Goal: Information Seeking & Learning: Check status

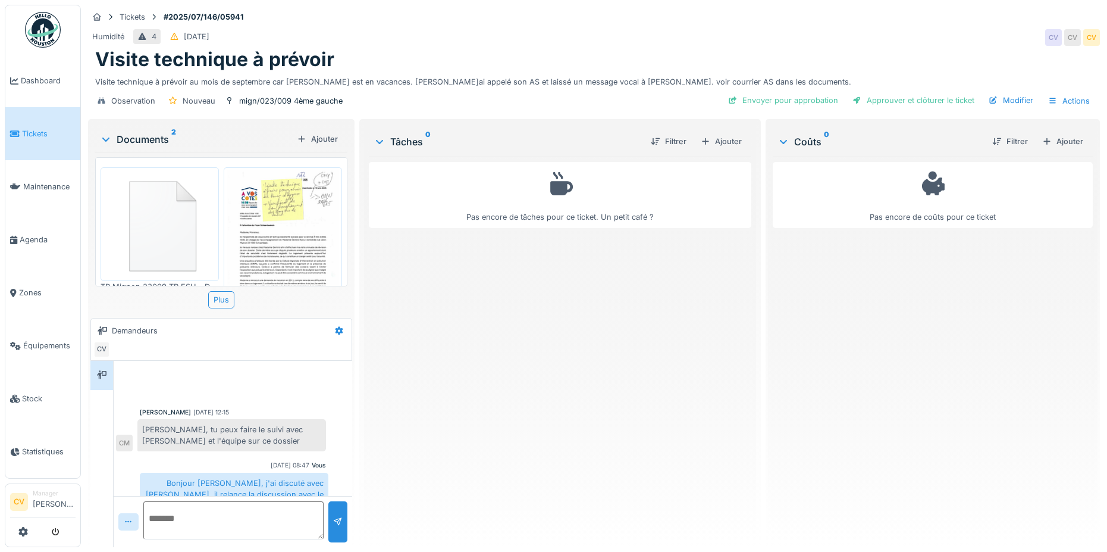
scroll to position [14, 0]
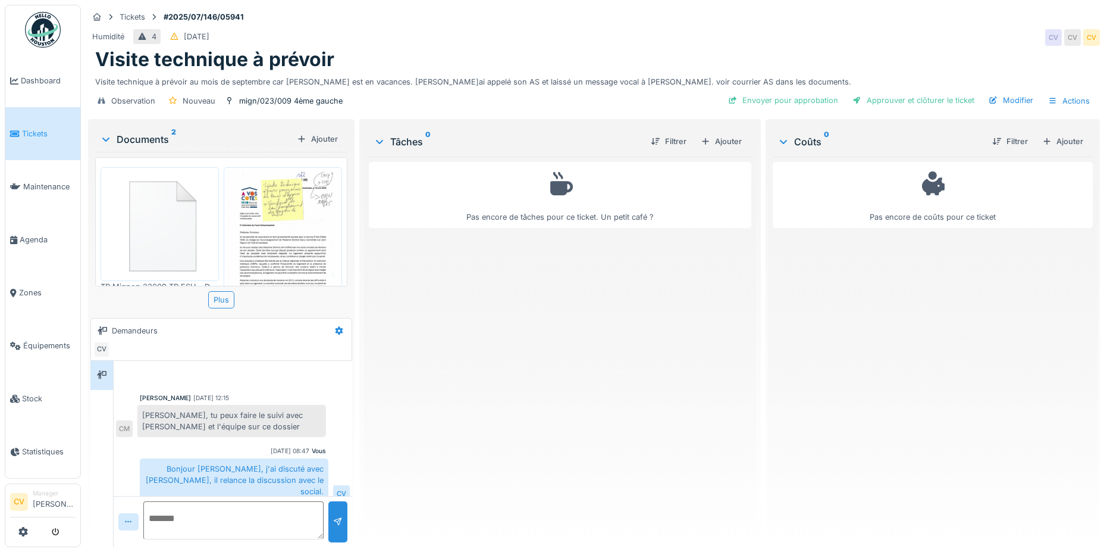
click at [296, 217] on img at bounding box center [283, 249] width 112 height 159
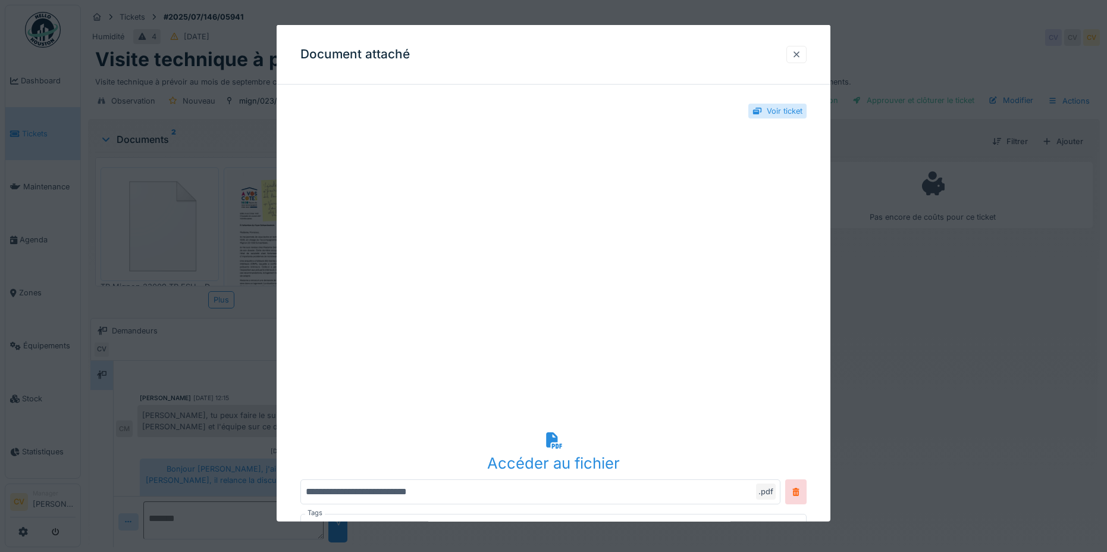
click at [801, 52] on div at bounding box center [797, 54] width 10 height 11
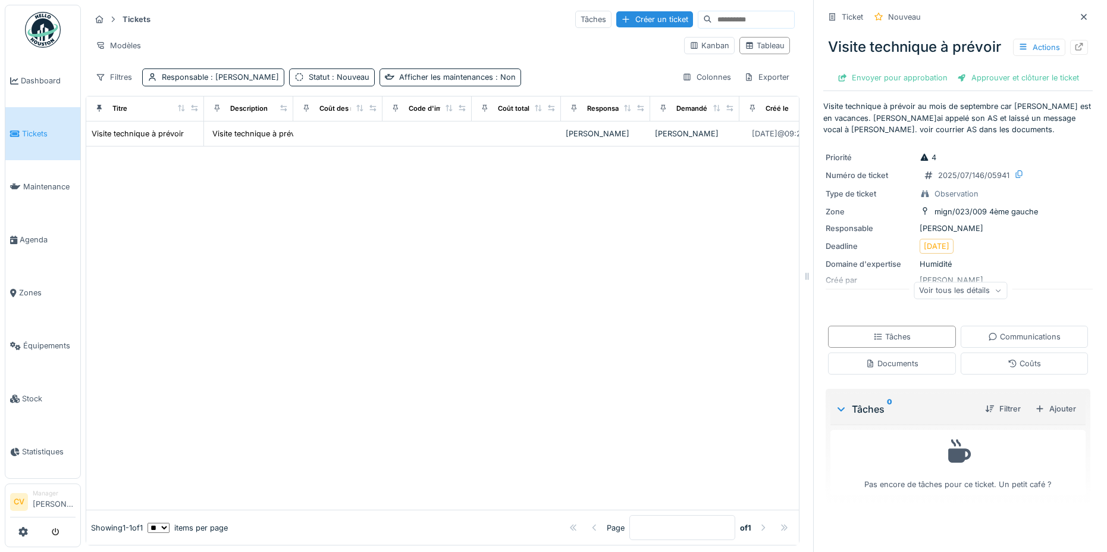
click at [32, 128] on span "Tickets" at bounding box center [49, 133] width 54 height 11
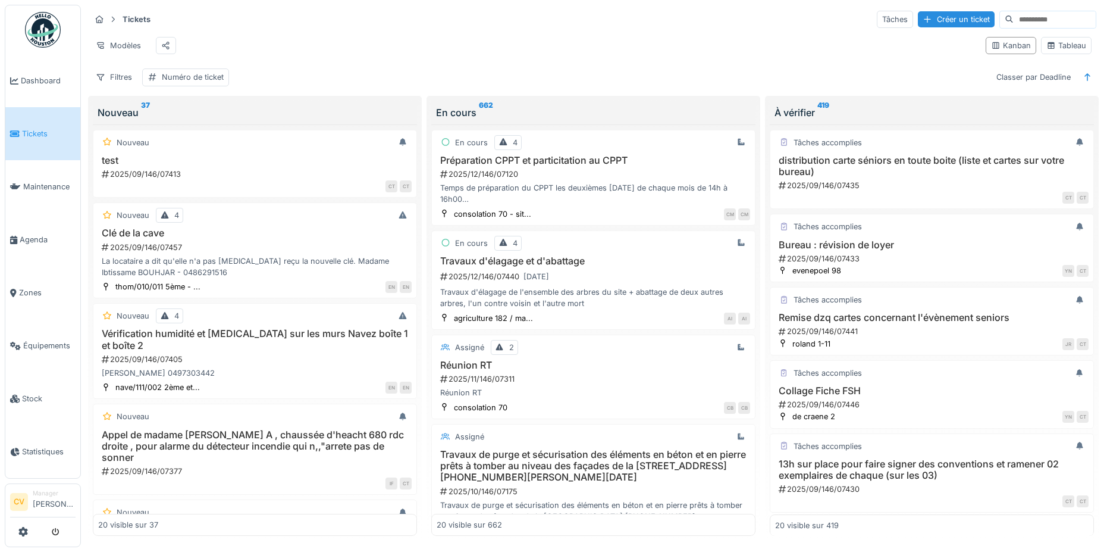
paste input "**********"
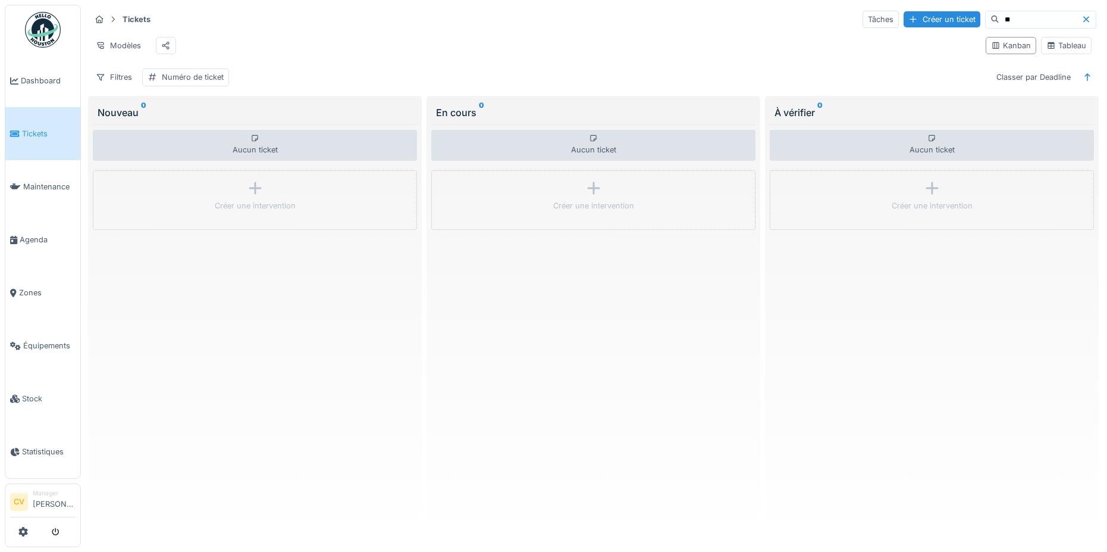
type input "*"
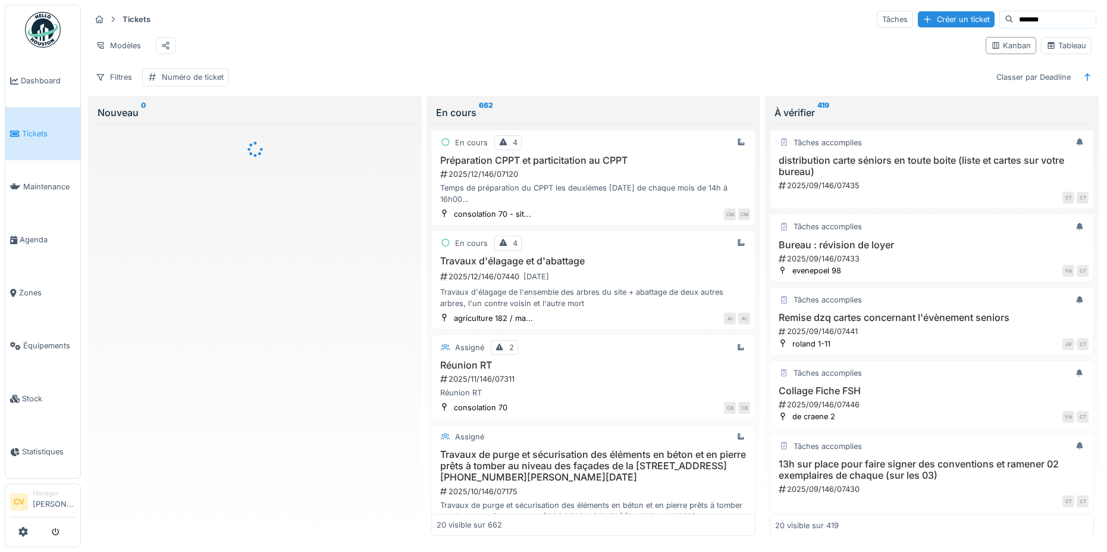
type input "*******"
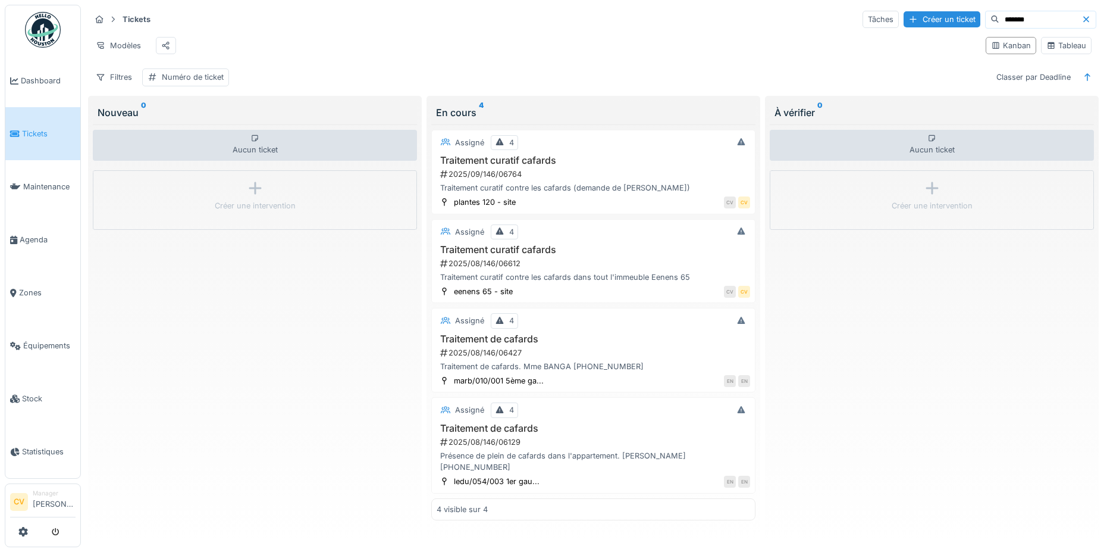
click at [1028, 23] on input "*******" at bounding box center [1041, 19] width 82 height 17
click at [562, 72] on div "Filtres Numéro de ticket Classer par Deadline" at bounding box center [593, 76] width 1006 height 17
click at [563, 80] on div "Filtres Numéro de ticket Classer par Deadline" at bounding box center [593, 76] width 1006 height 17
click at [616, 82] on div "Filtres Numéro de ticket Classer par Deadline" at bounding box center [593, 76] width 1006 height 17
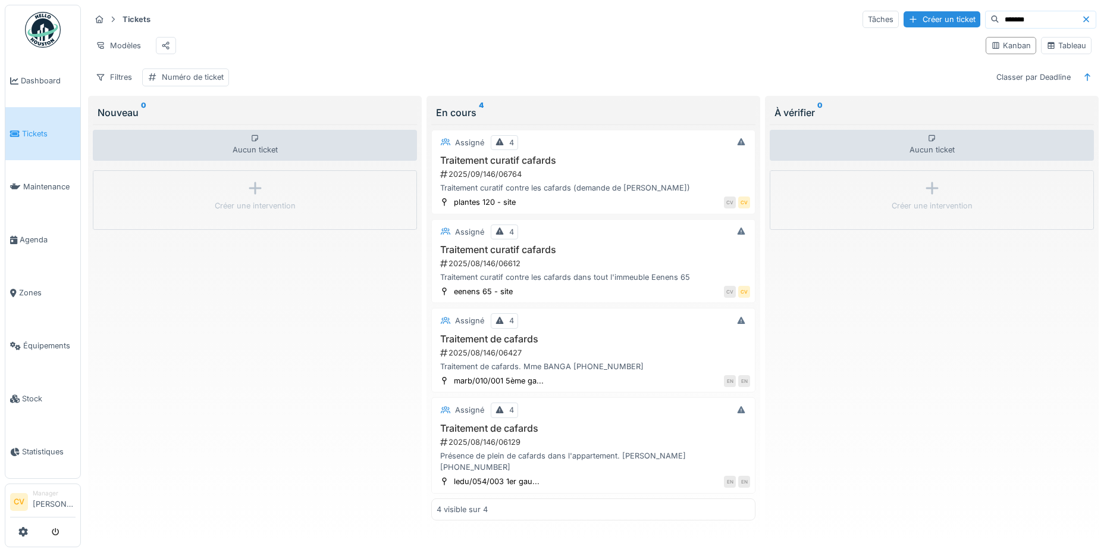
click at [614, 72] on div "Filtres Numéro de ticket Classer par Deadline" at bounding box center [593, 76] width 1006 height 17
click at [1067, 42] on div "Tableau" at bounding box center [1067, 45] width 40 height 11
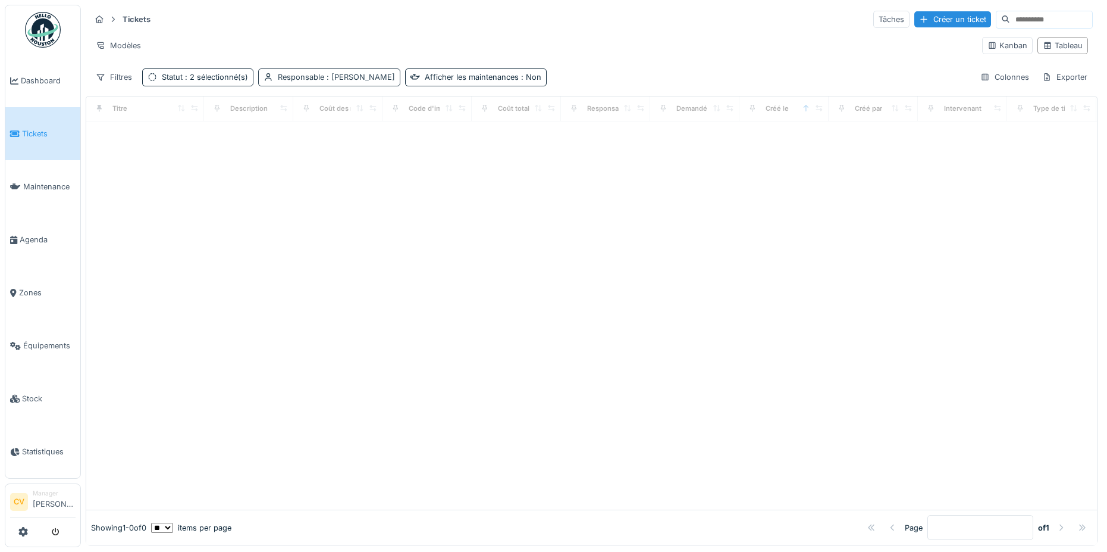
click at [374, 73] on span ": Charlotte Verstappen" at bounding box center [359, 77] width 71 height 9
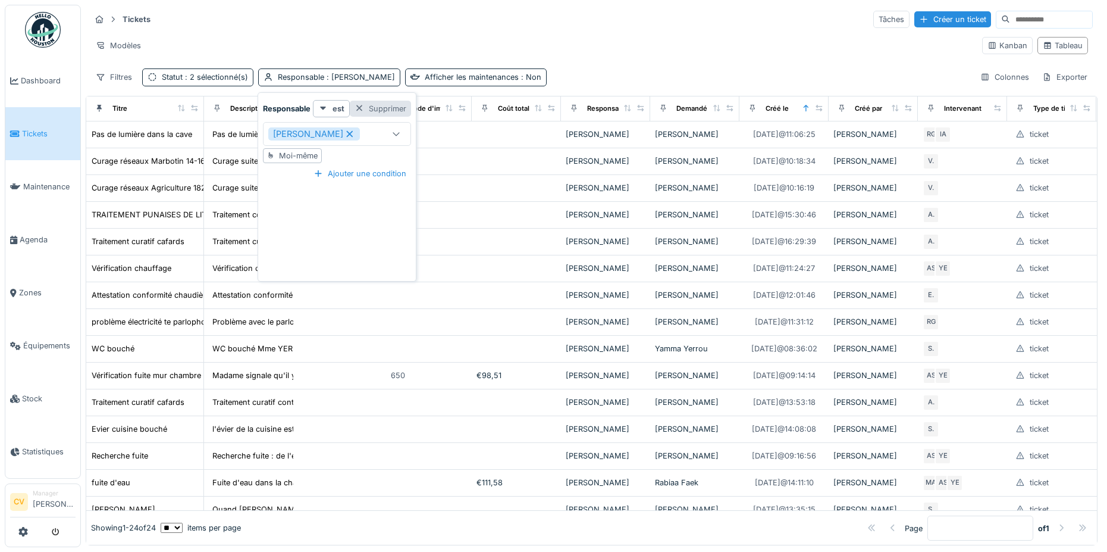
click at [403, 102] on div "Supprimer" at bounding box center [380, 109] width 61 height 16
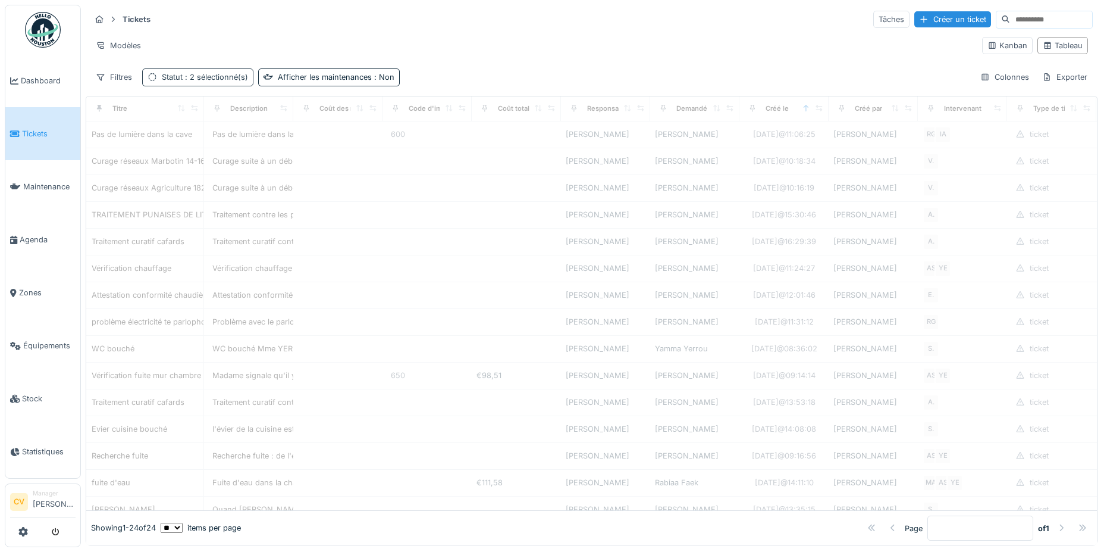
click at [195, 75] on div "Statut : 2 sélectionné(s)" at bounding box center [205, 76] width 86 height 11
click at [270, 101] on div "Supprimer" at bounding box center [252, 109] width 61 height 16
click at [262, 68] on div "Afficher les maintenances : Non" at bounding box center [213, 76] width 142 height 17
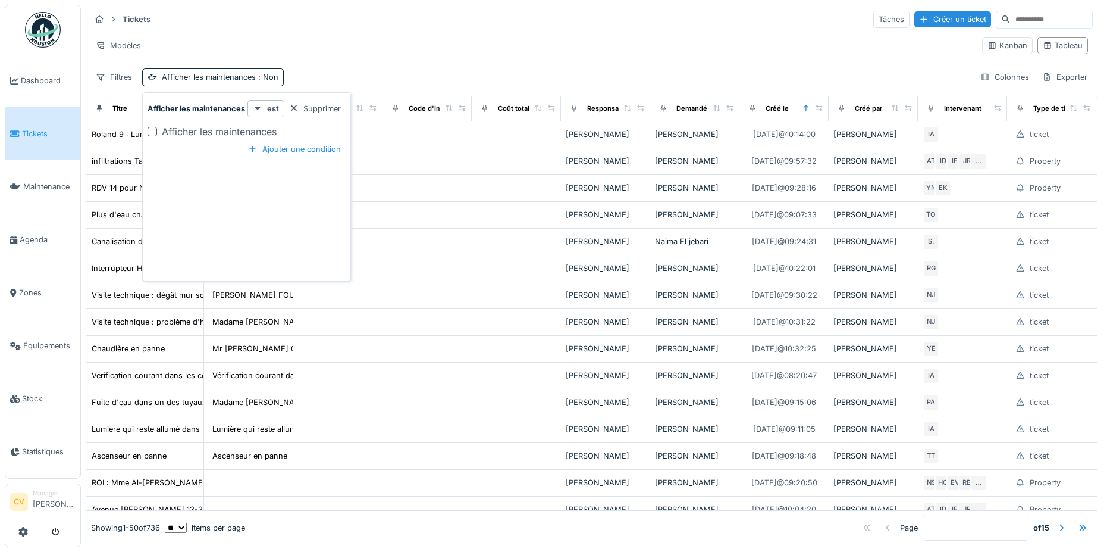
drag, startPoint x: 328, startPoint y: 102, endPoint x: 334, endPoint y: 95, distance: 8.5
click at [328, 102] on div "Supprimer" at bounding box center [314, 109] width 61 height 16
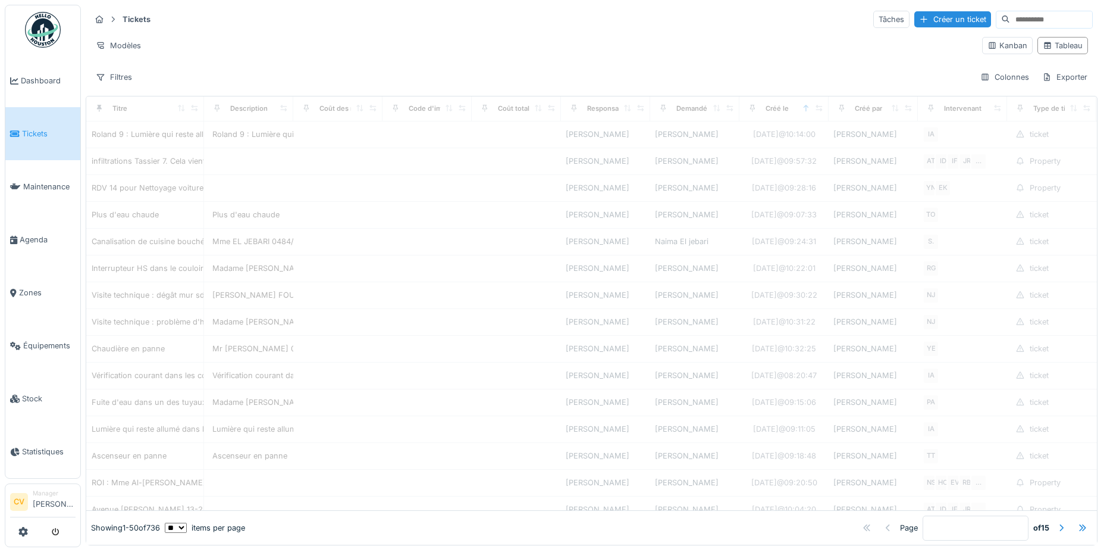
click at [380, 37] on div "Modèles" at bounding box center [531, 45] width 882 height 17
click at [1010, 11] on input at bounding box center [1051, 19] width 82 height 17
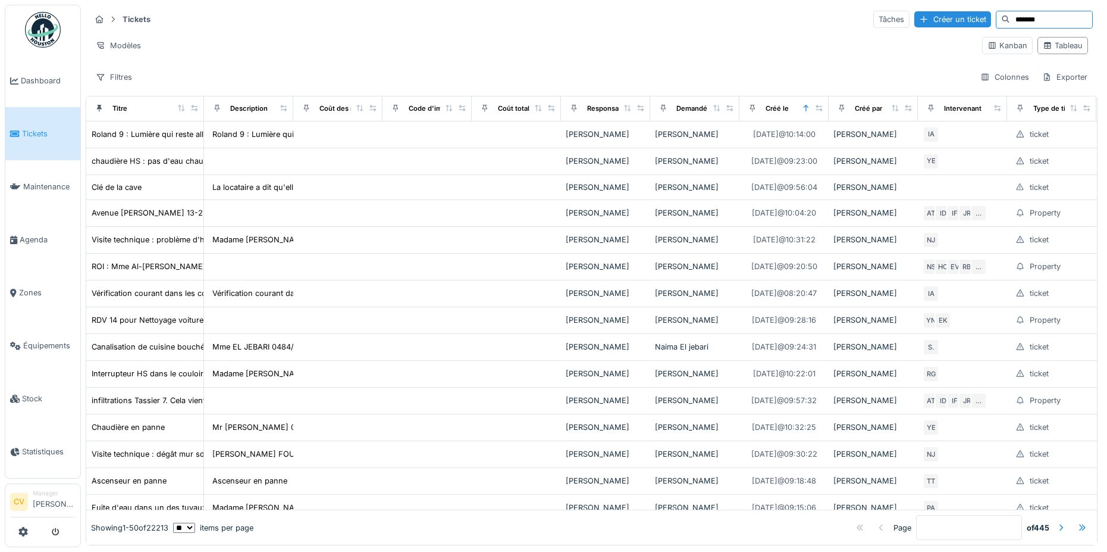
type input "*******"
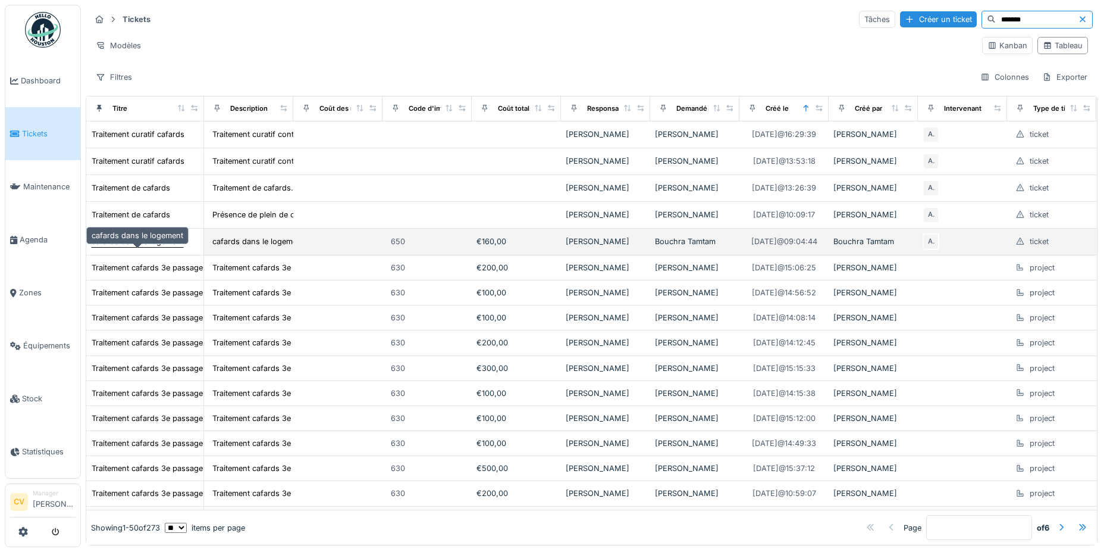
click at [164, 244] on div "cafards dans le logement" at bounding box center [138, 241] width 92 height 11
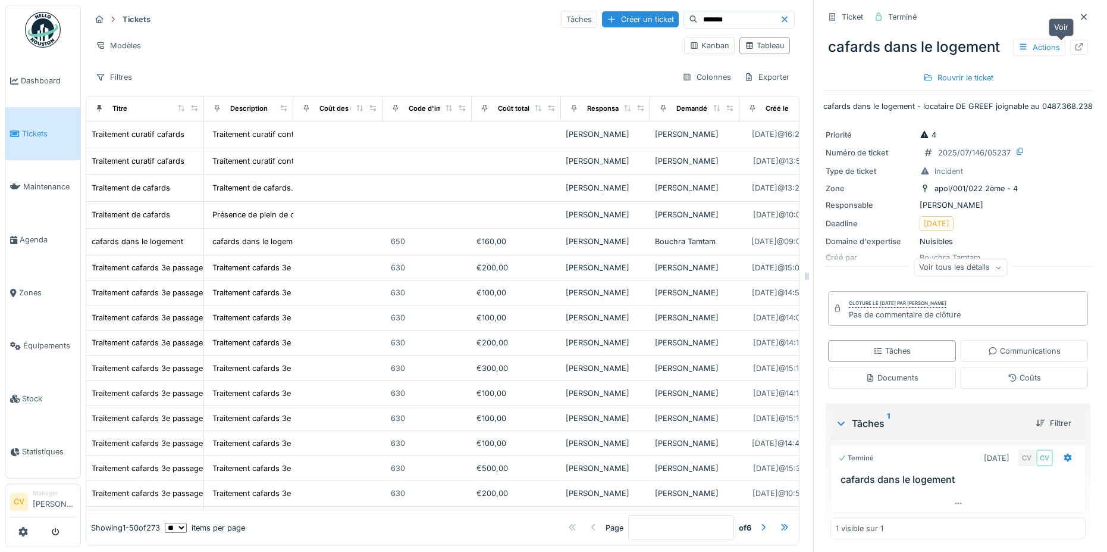
click at [1074, 43] on icon at bounding box center [1079, 47] width 10 height 8
click at [1079, 14] on div at bounding box center [1084, 16] width 10 height 11
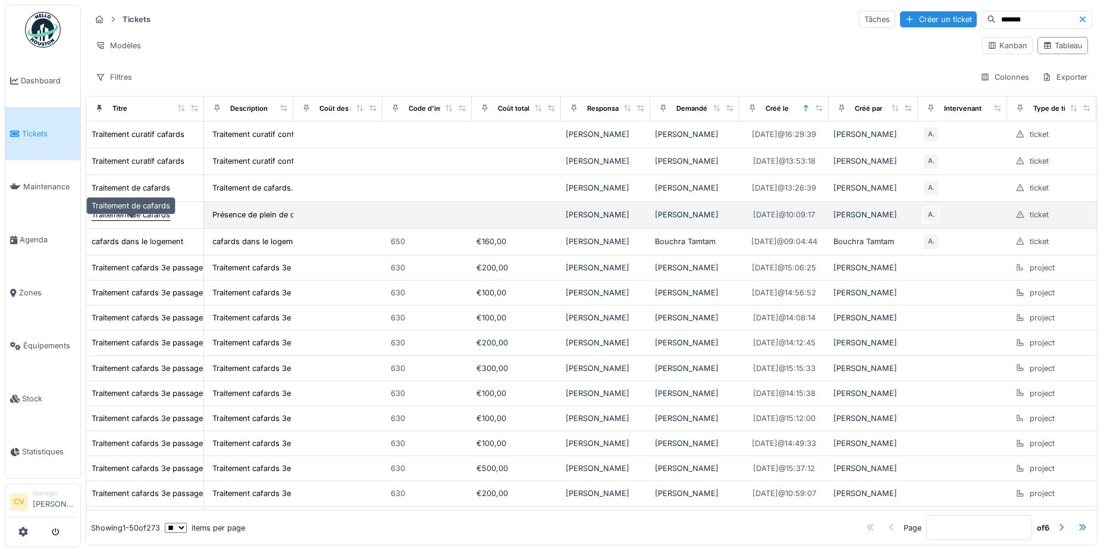
click at [136, 214] on div "Traitement de cafards" at bounding box center [131, 214] width 79 height 11
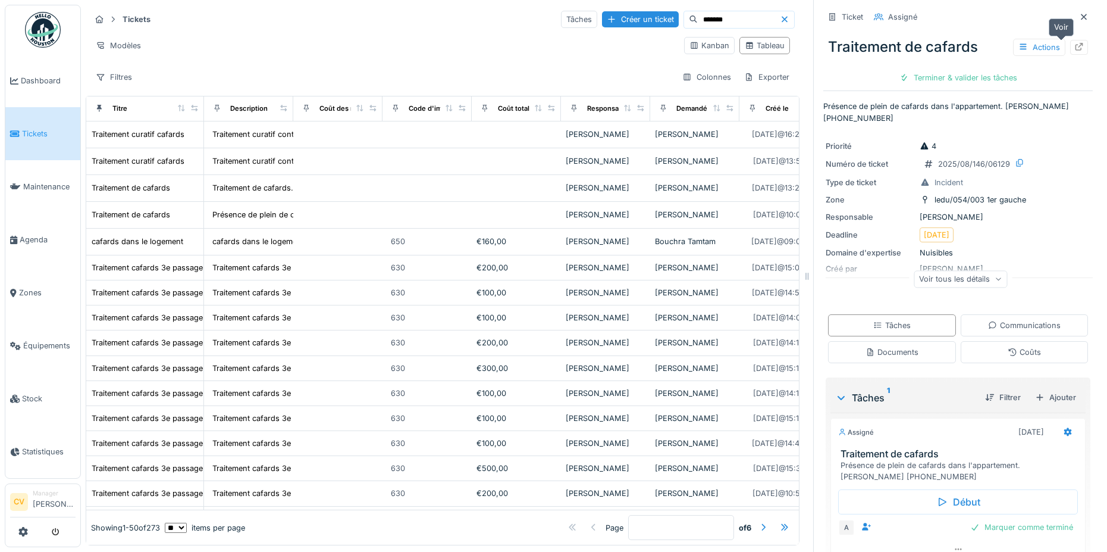
click at [1070, 40] on div at bounding box center [1079, 47] width 18 height 15
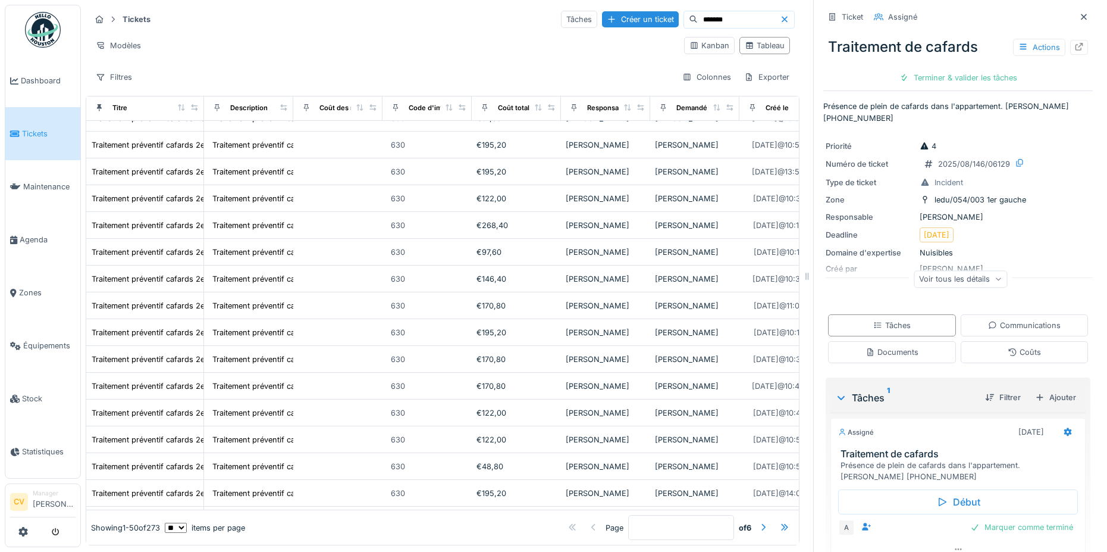
scroll to position [940, 0]
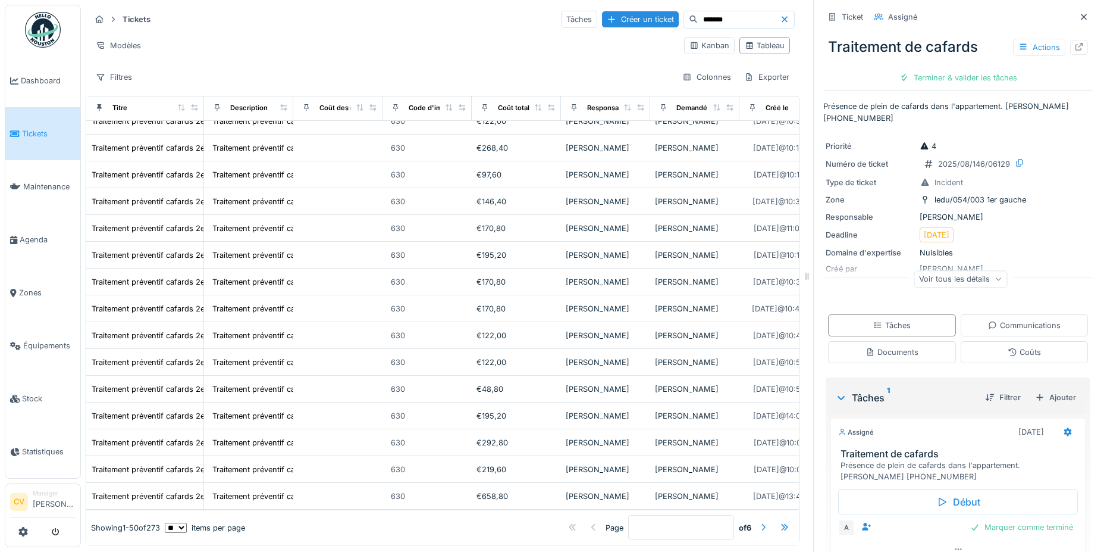
click at [759, 522] on div at bounding box center [764, 527] width 10 height 11
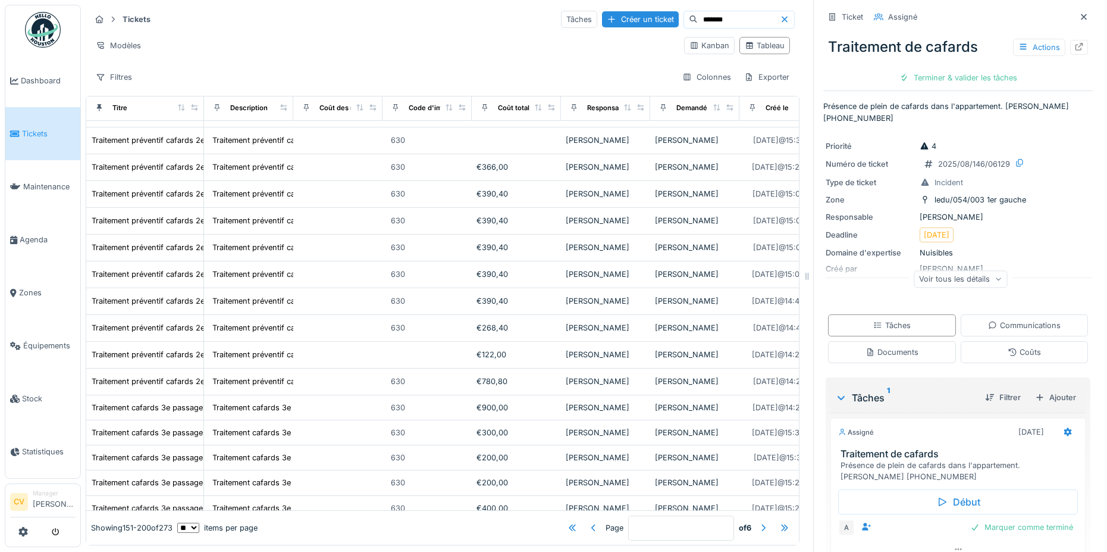
scroll to position [931, 0]
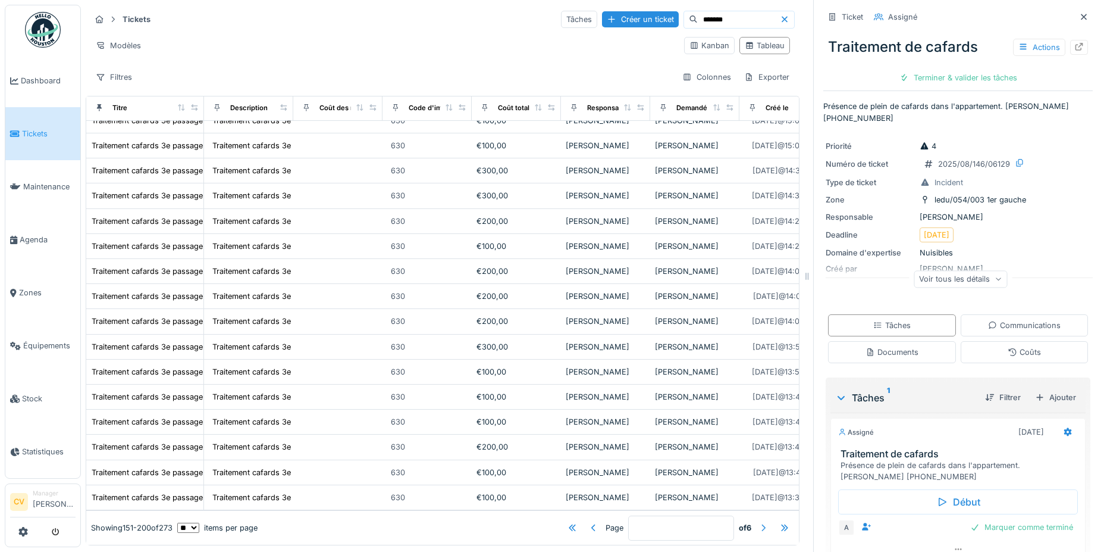
click at [759, 522] on div at bounding box center [764, 527] width 10 height 11
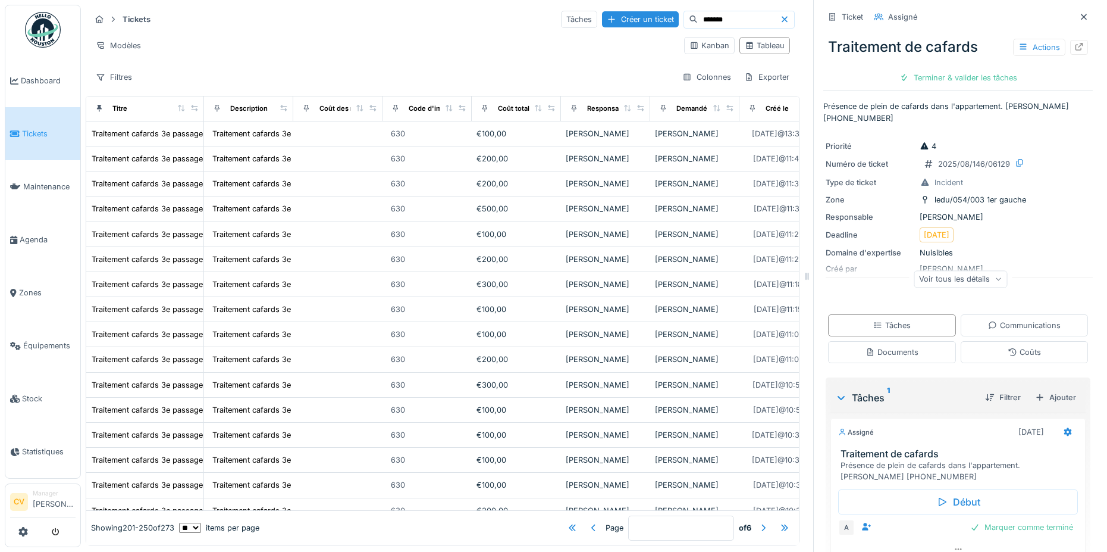
scroll to position [476, 0]
click at [1079, 13] on icon at bounding box center [1084, 17] width 10 height 8
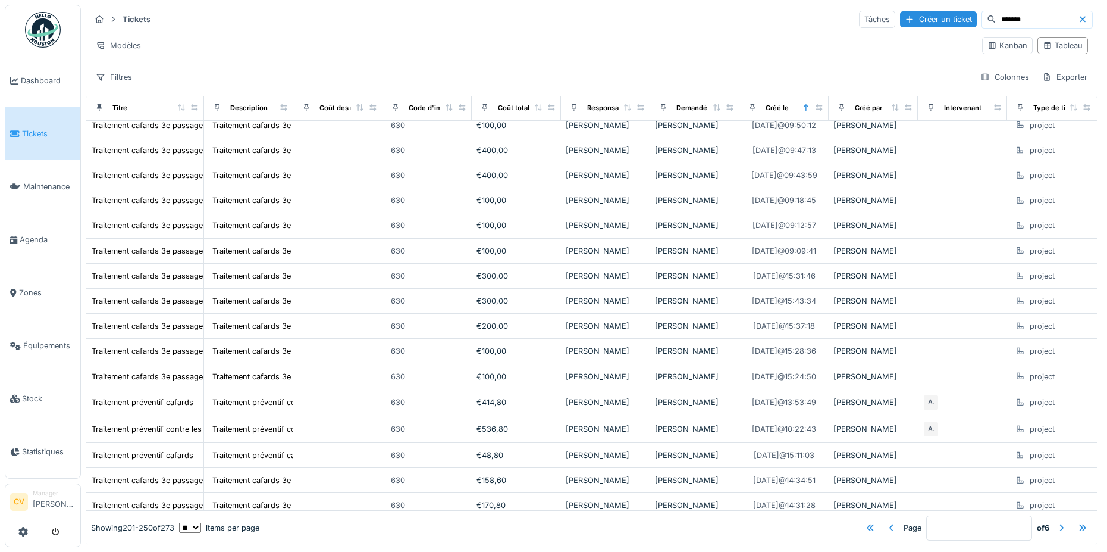
scroll to position [888, 0]
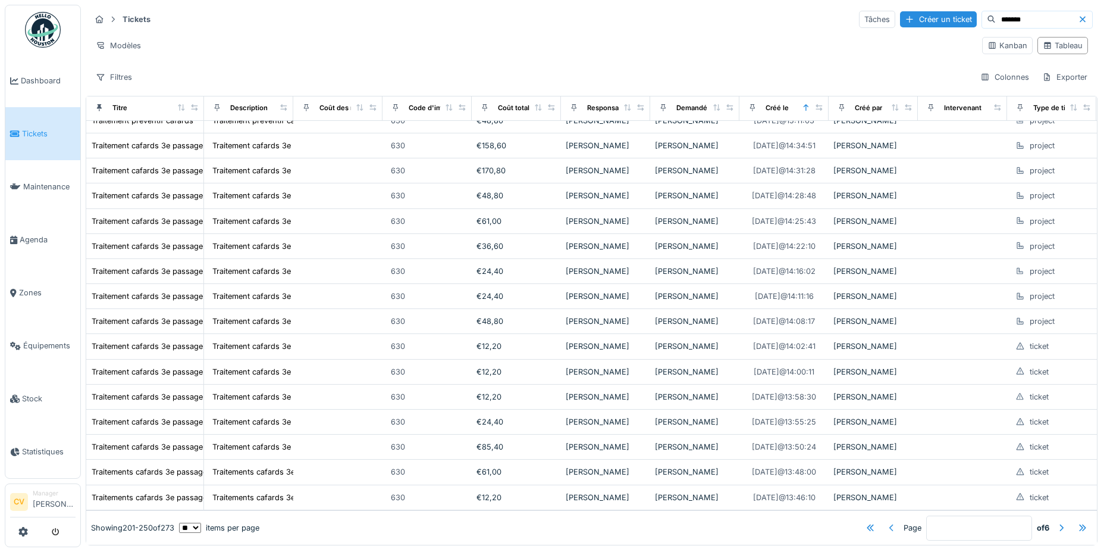
click at [887, 522] on div at bounding box center [892, 527] width 10 height 11
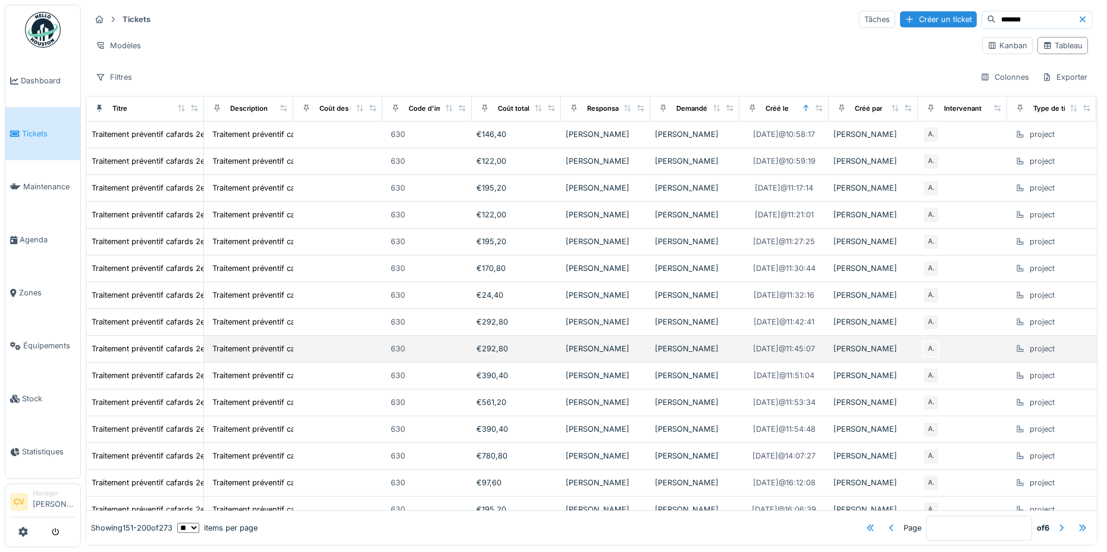
scroll to position [0, 0]
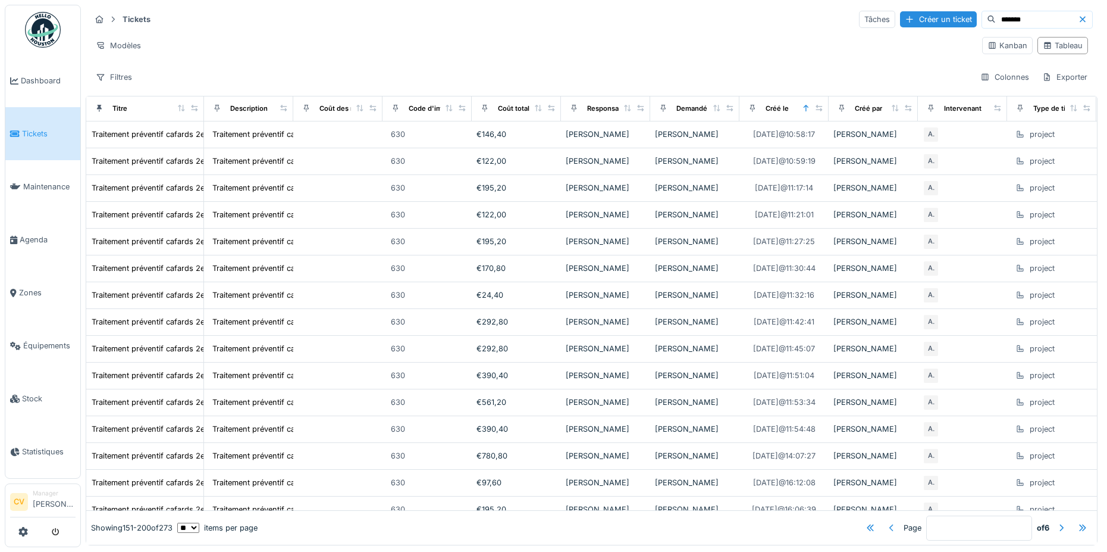
click at [887, 522] on div at bounding box center [892, 527] width 10 height 11
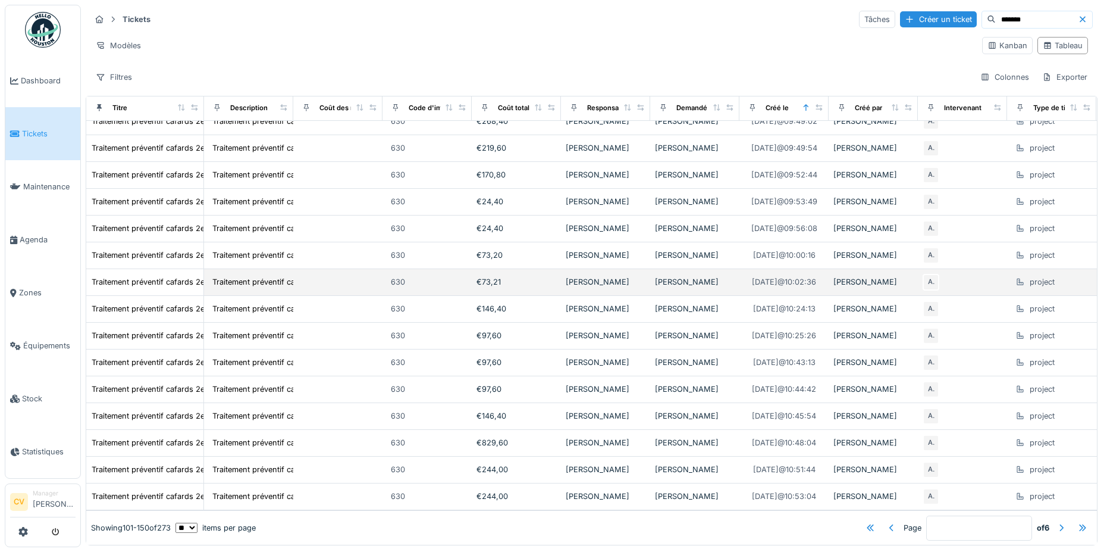
scroll to position [968, 0]
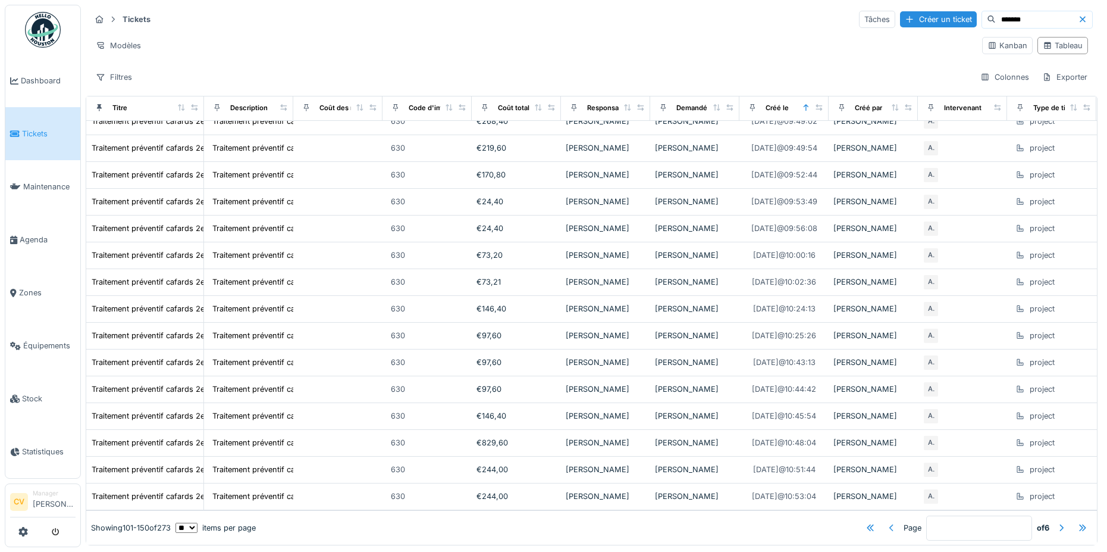
click at [887, 522] on div at bounding box center [892, 527] width 10 height 11
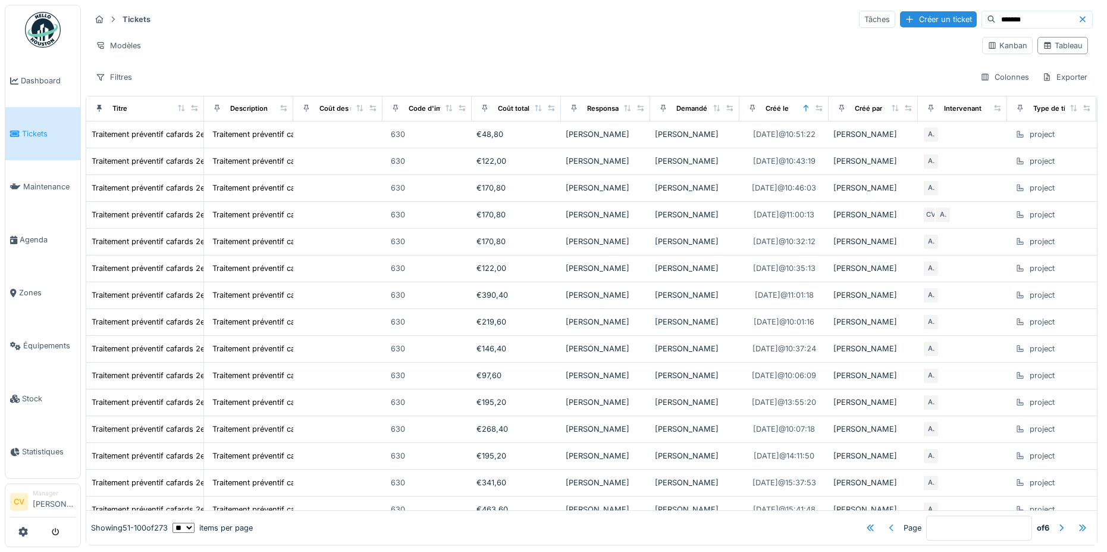
click at [882, 519] on div at bounding box center [891, 527] width 19 height 16
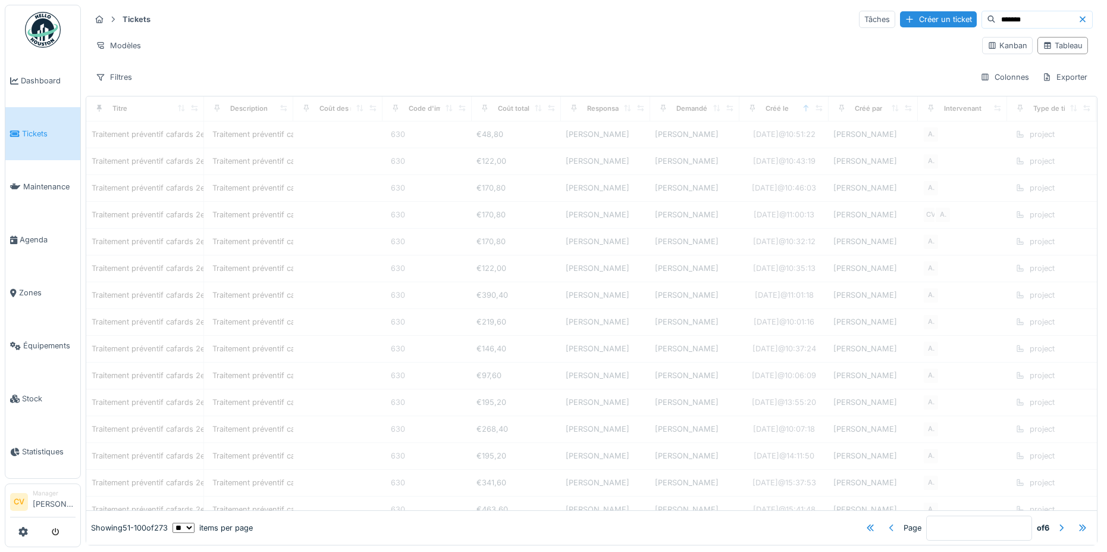
type input "*"
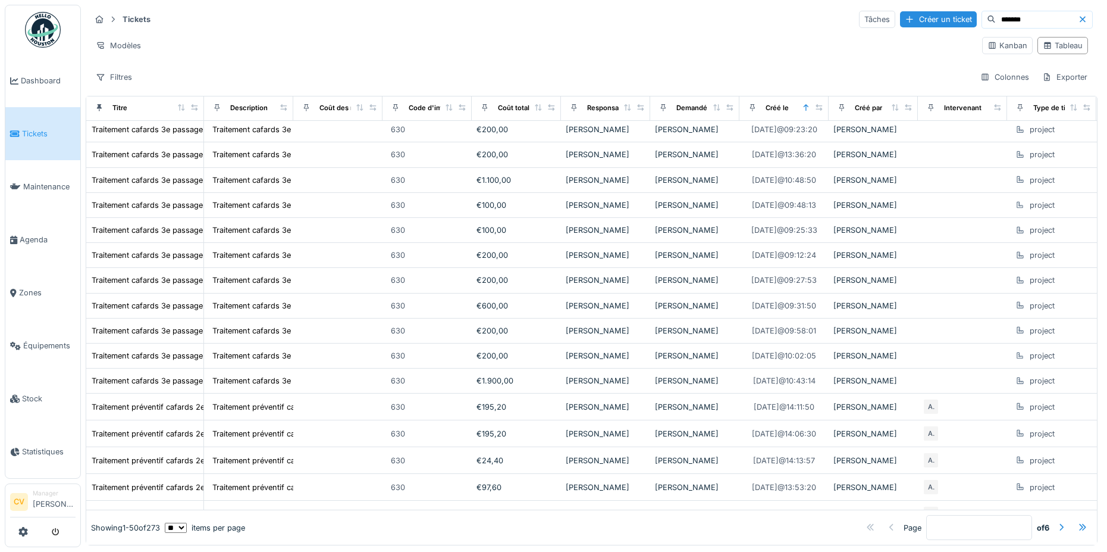
drag, startPoint x: 894, startPoint y: 6, endPoint x: 850, endPoint y: 7, distance: 44.6
click at [850, 7] on div "Tickets Tâches Créer un ticket ******* Modèles Kanban Tableau Filtres Colonnes …" at bounding box center [592, 48] width 1012 height 86
type input "******"
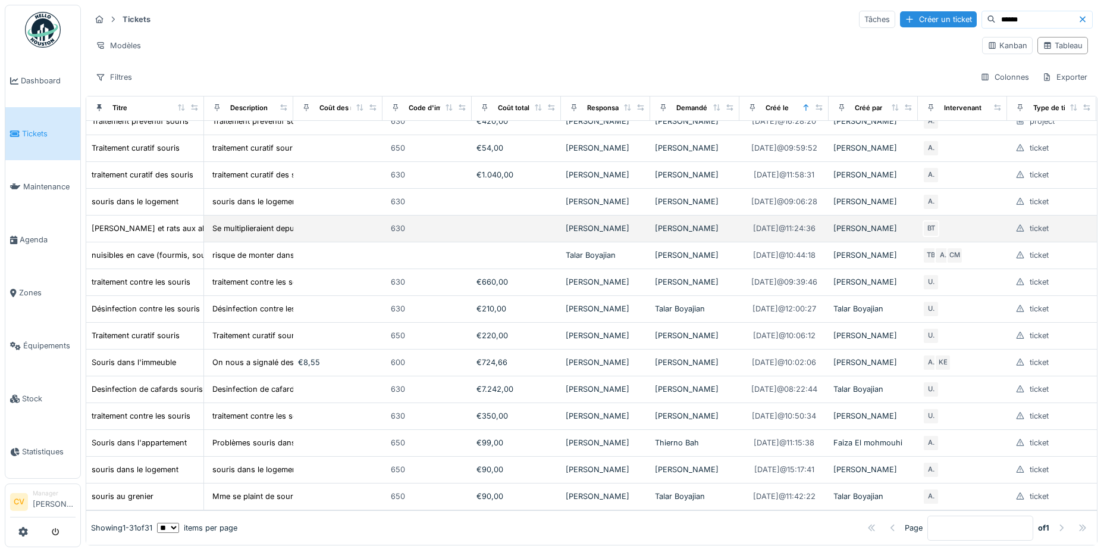
scroll to position [345, 0]
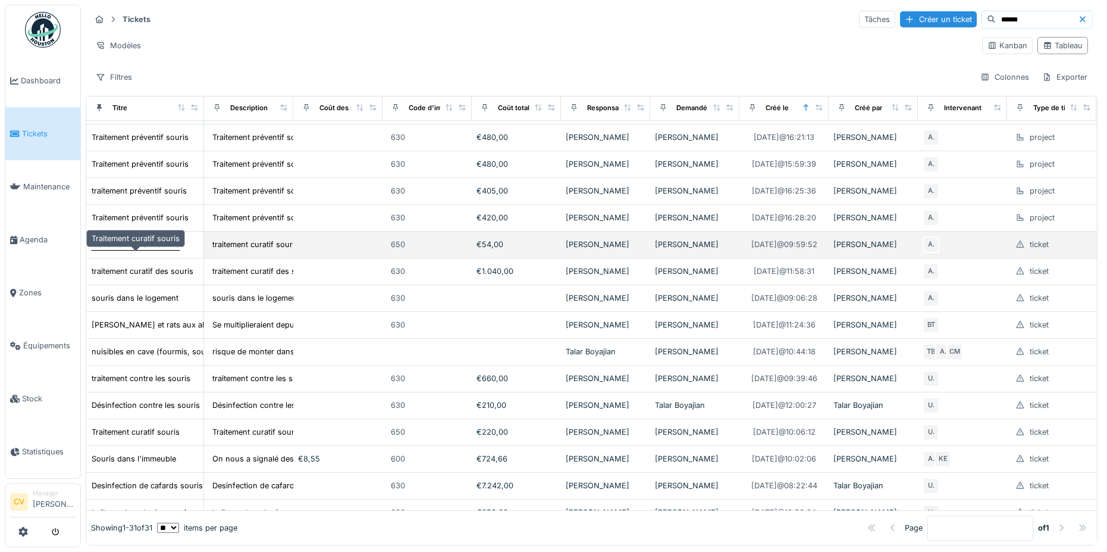
click at [123, 250] on div "Traitement curatif souris" at bounding box center [135, 244] width 89 height 12
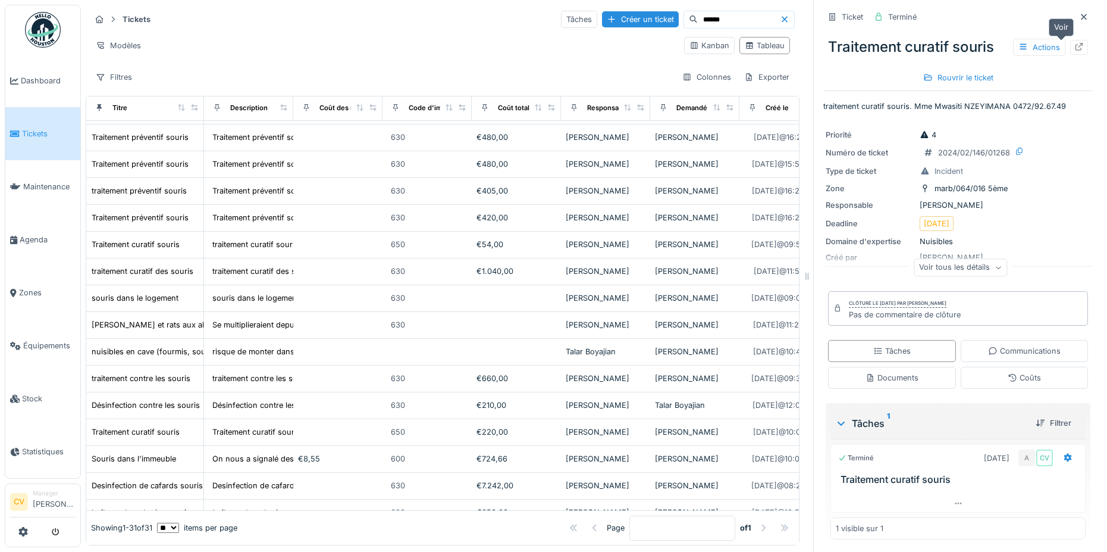
click at [1074, 51] on div at bounding box center [1079, 47] width 10 height 11
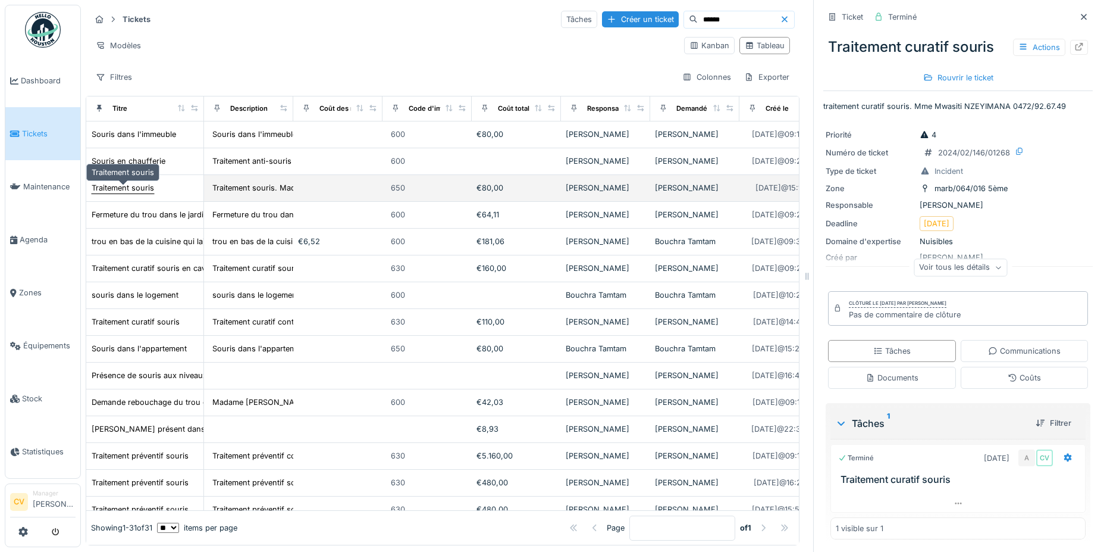
click at [134, 193] on div "Traitement souris" at bounding box center [123, 187] width 62 height 11
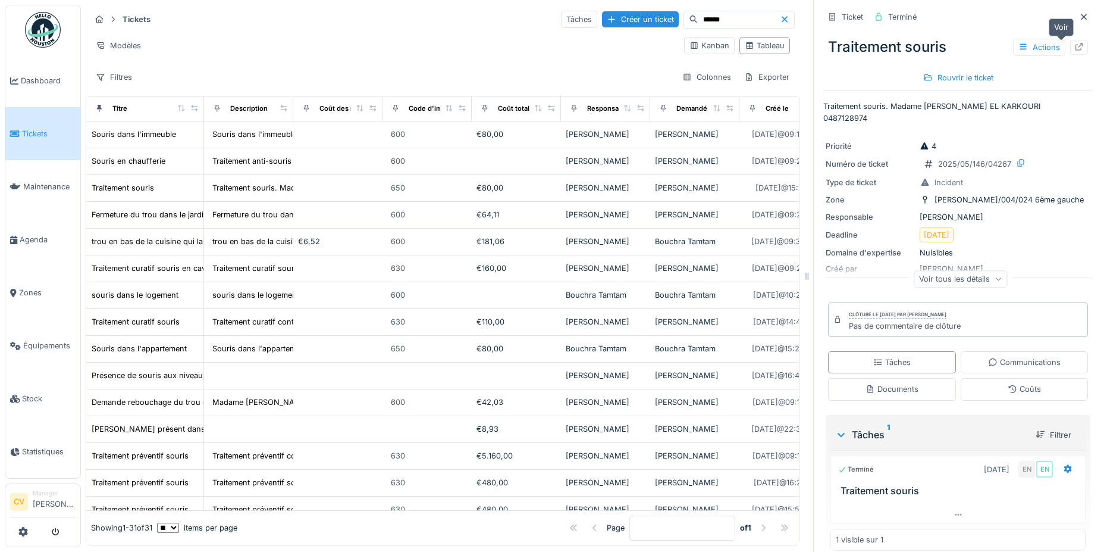
click at [1074, 48] on icon at bounding box center [1079, 47] width 10 height 8
click at [1075, 23] on div at bounding box center [1084, 17] width 18 height 15
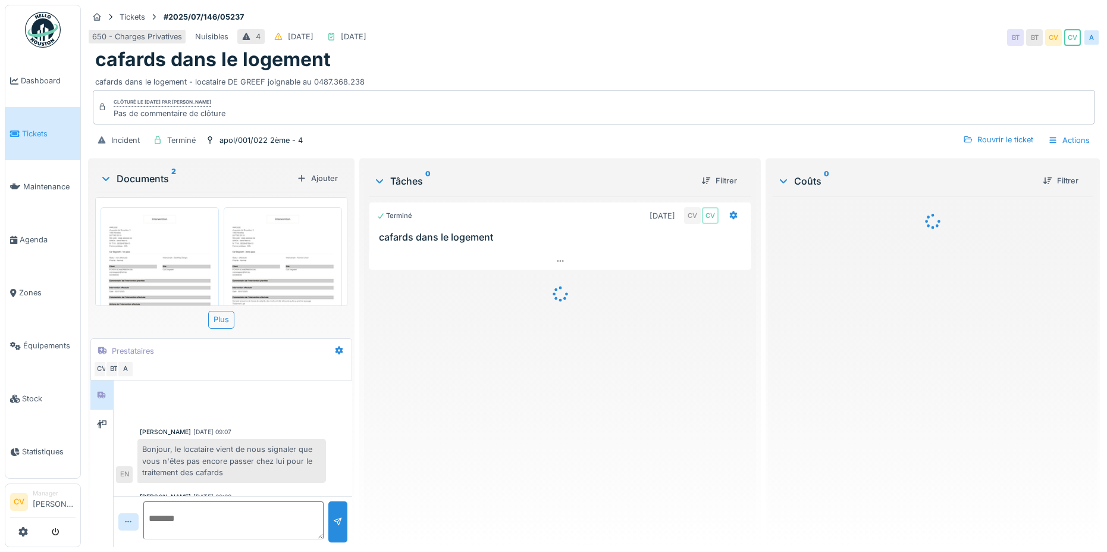
scroll to position [396, 0]
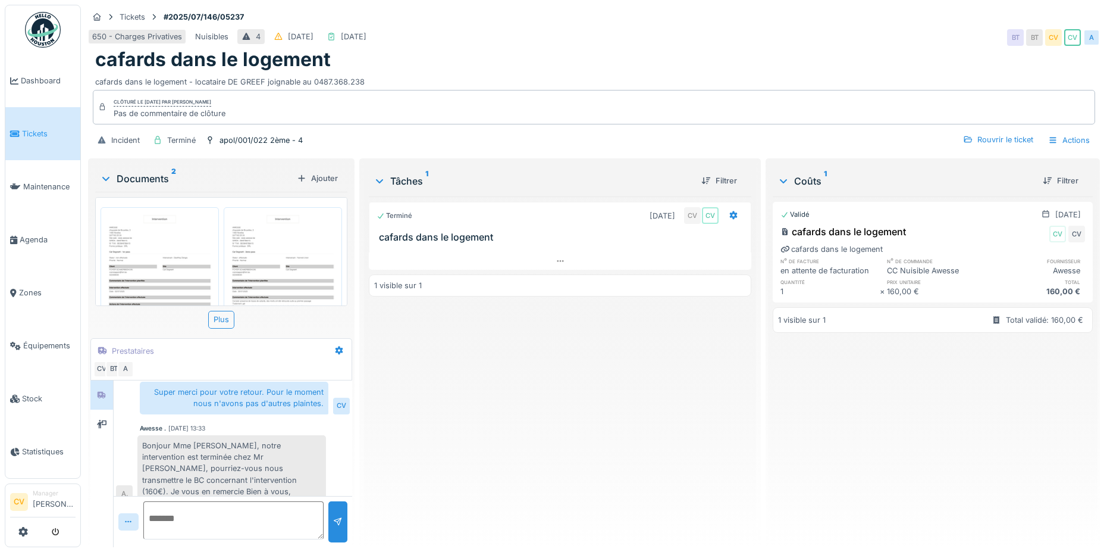
click at [176, 79] on div "cafards dans le logement - locataire DE GREEF joignable au 0487.368.238" at bounding box center [594, 79] width 998 height 16
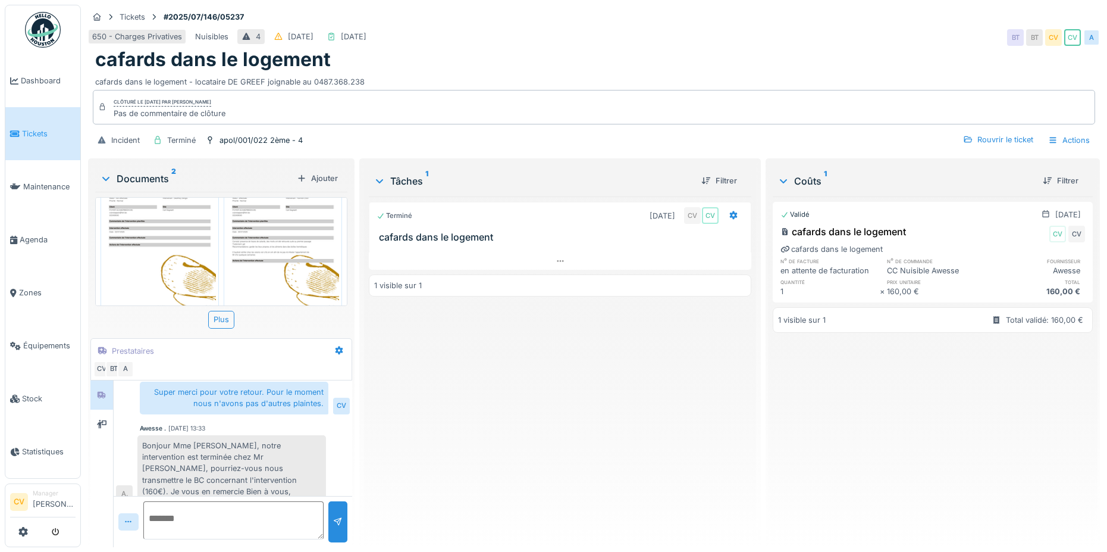
scroll to position [79, 0]
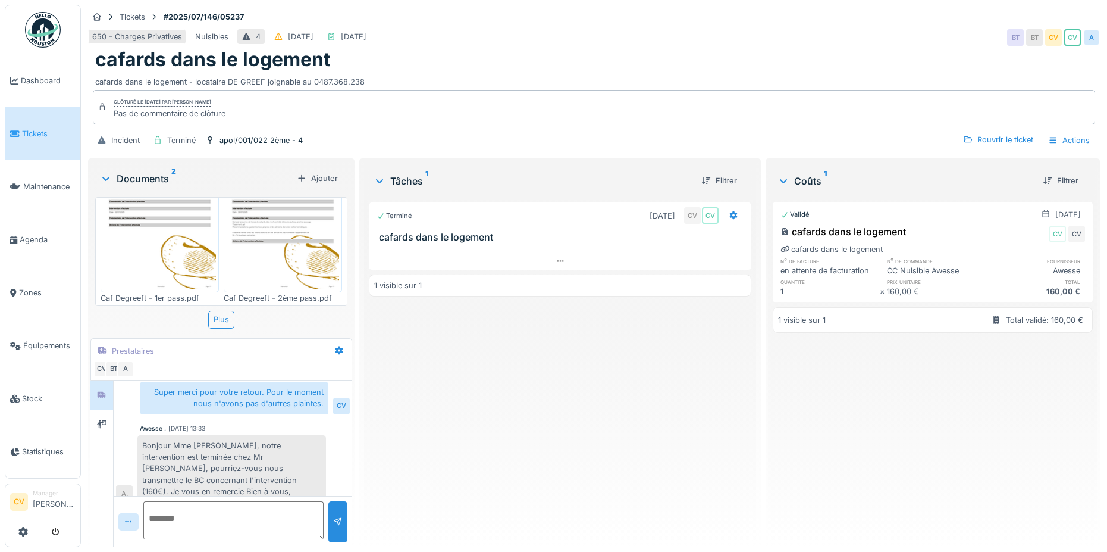
click at [303, 262] on img at bounding box center [283, 210] width 112 height 159
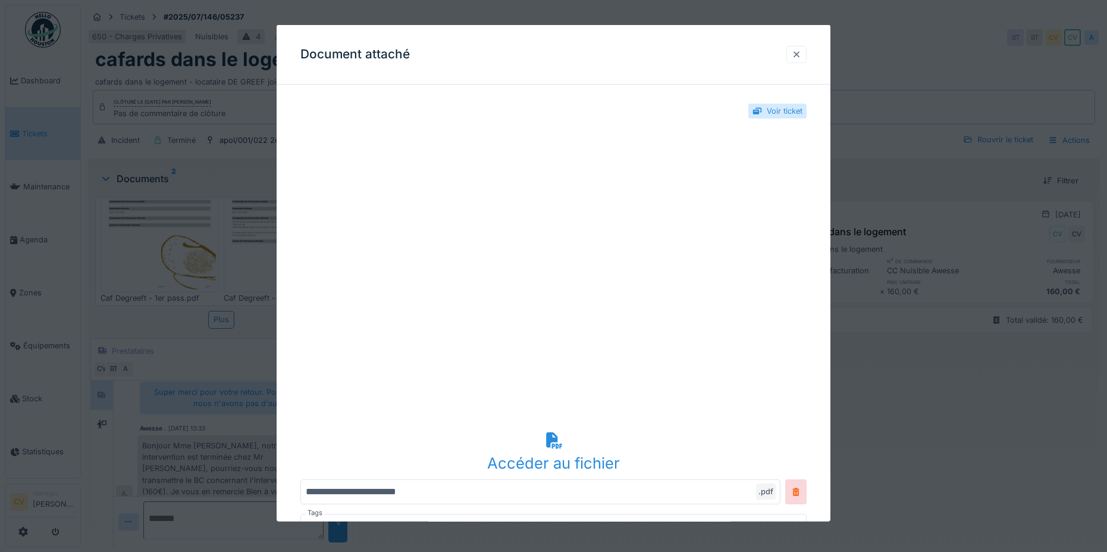
click at [801, 52] on div at bounding box center [797, 54] width 10 height 11
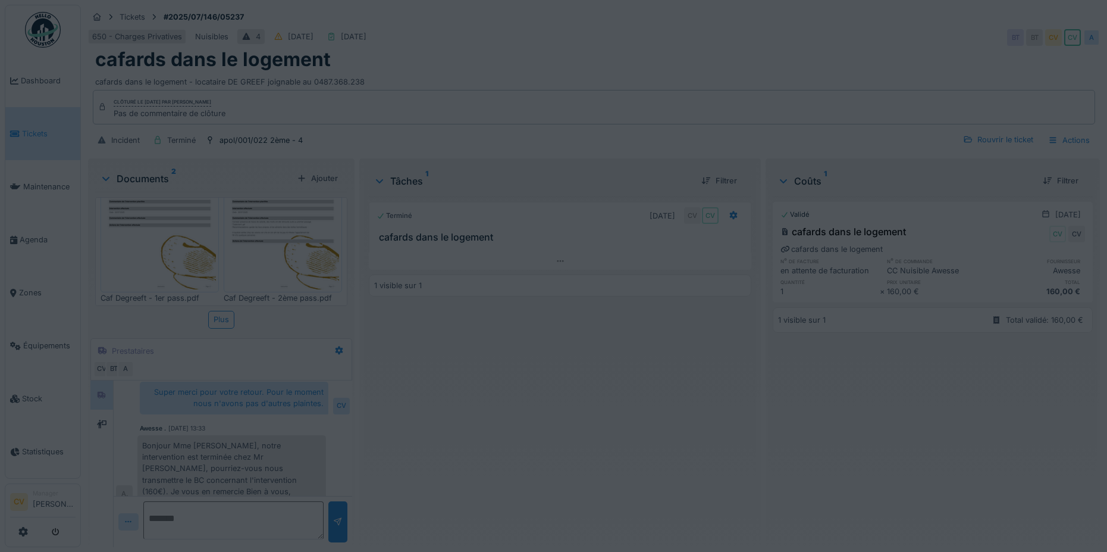
click at [716, 87] on div "Tickets #2025/07/146/05237 650 - Charges Privatives Nuisibles 4 06/07/2025 04/0…" at bounding box center [594, 80] width 1017 height 151
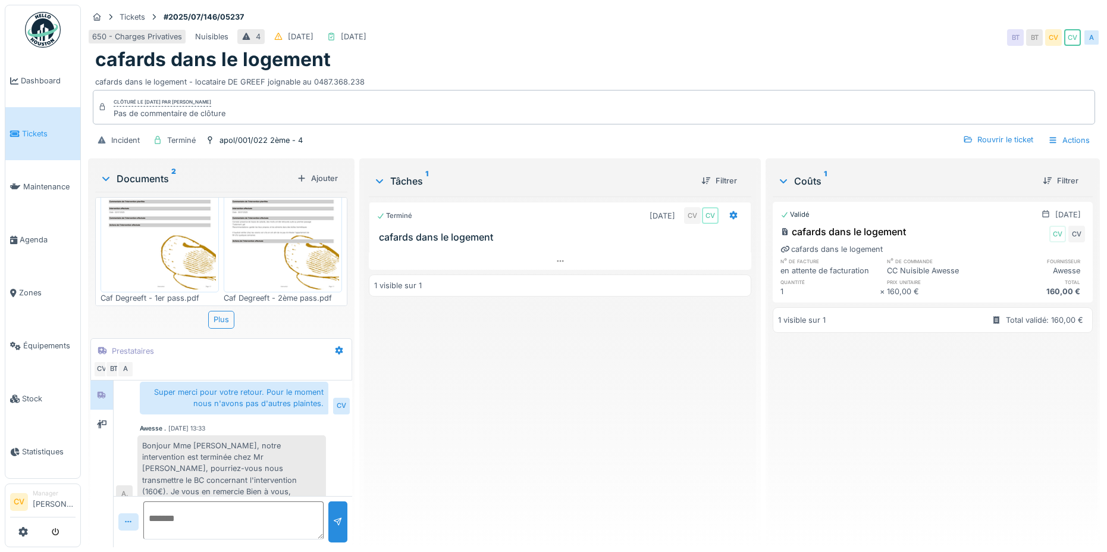
click at [709, 71] on div "cafards dans le logement - locataire DE GREEF joignable au 0487.368.238" at bounding box center [594, 79] width 998 height 16
click at [559, 350] on div "Terminé 04/07/2025 CV CV cafards dans le logement 1 visible sur 1" at bounding box center [560, 366] width 383 height 341
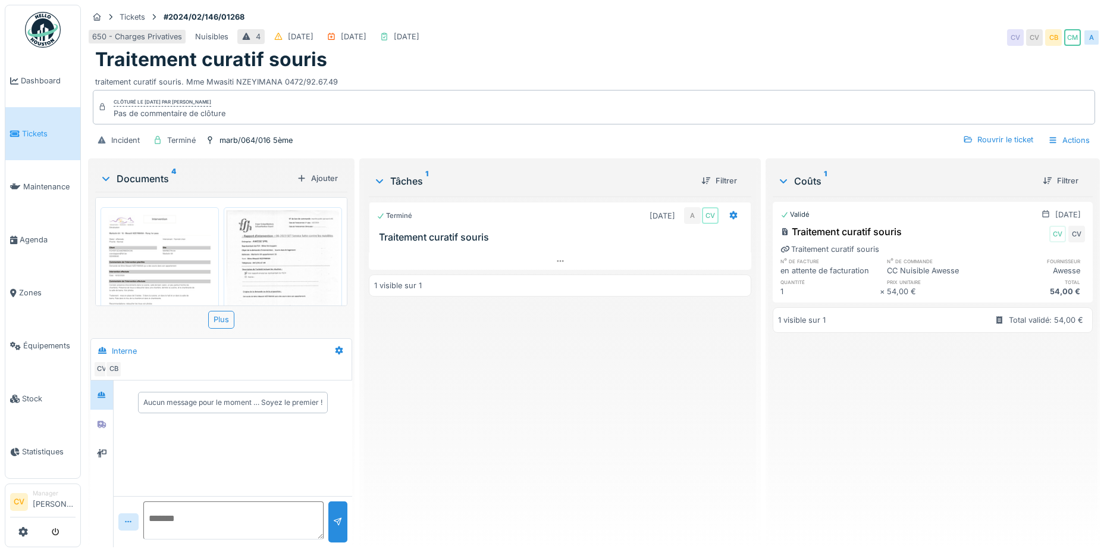
click at [139, 180] on div "Documents 4" at bounding box center [196, 178] width 192 height 14
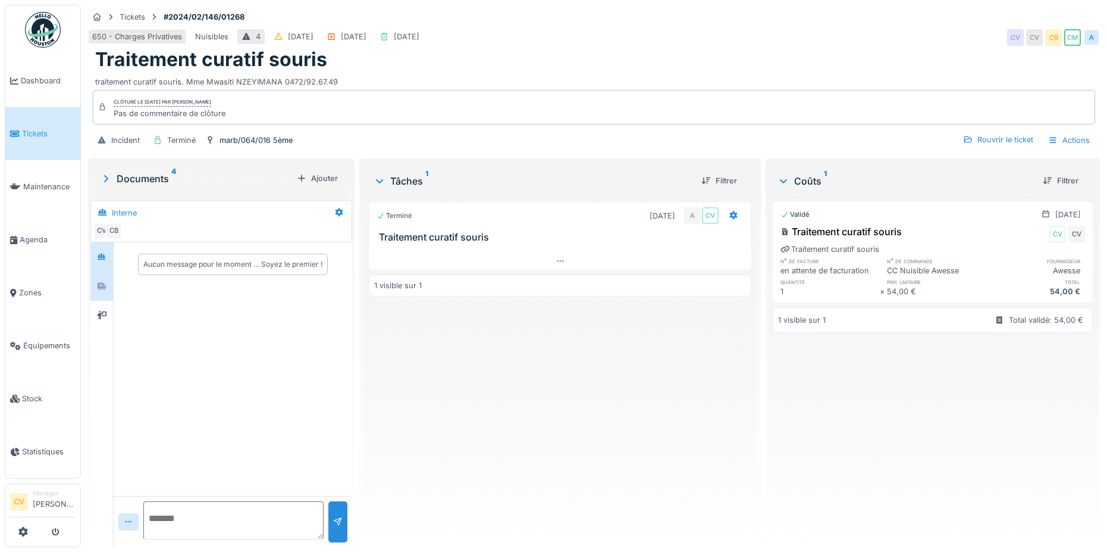
click at [100, 280] on div at bounding box center [102, 285] width 10 height 11
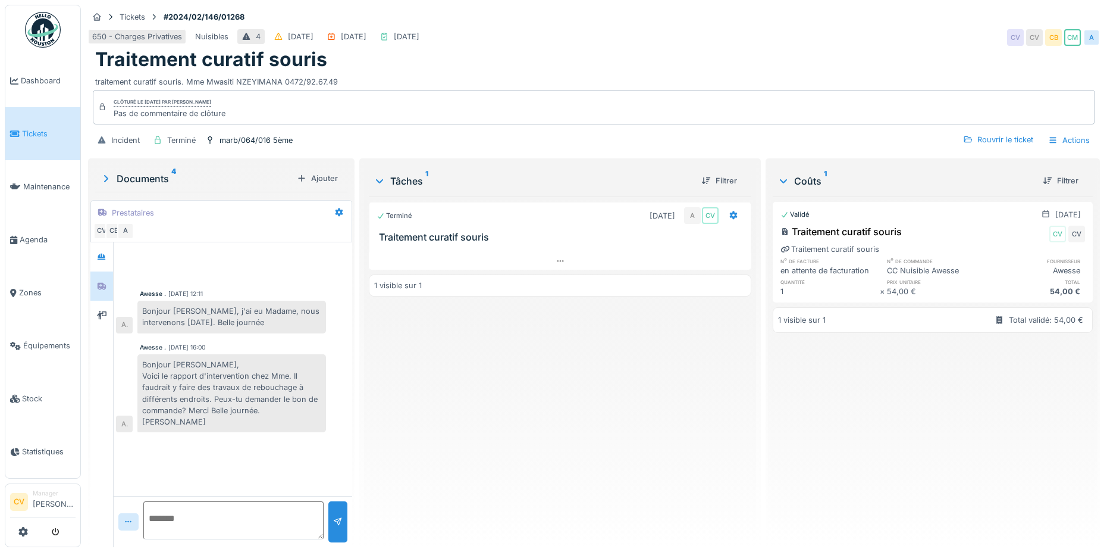
click at [118, 184] on div "Documents 4" at bounding box center [196, 178] width 192 height 14
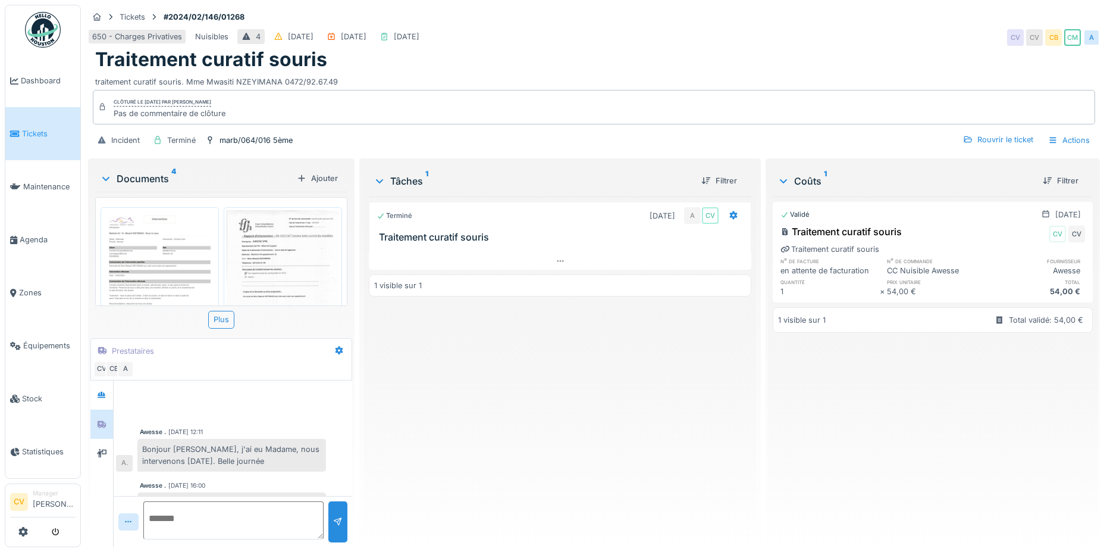
click at [143, 220] on img at bounding box center [160, 289] width 112 height 159
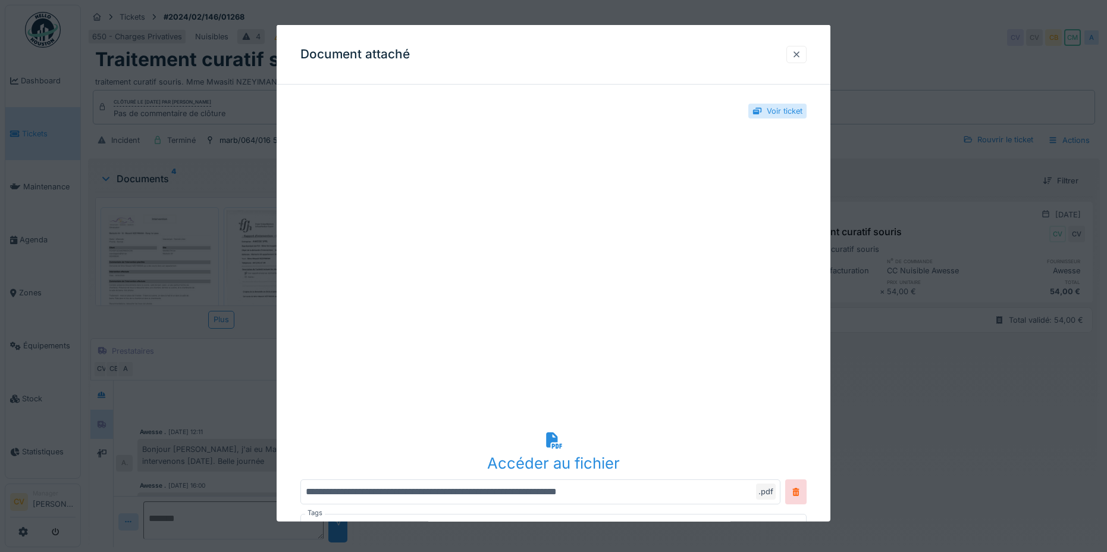
click at [801, 58] on div at bounding box center [797, 54] width 10 height 11
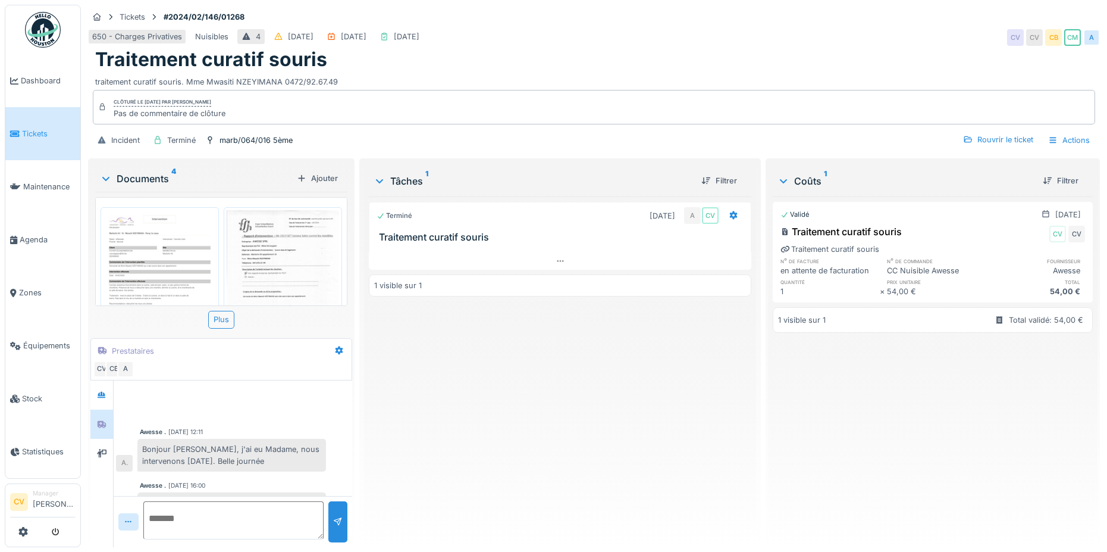
click at [263, 257] on img at bounding box center [283, 289] width 112 height 159
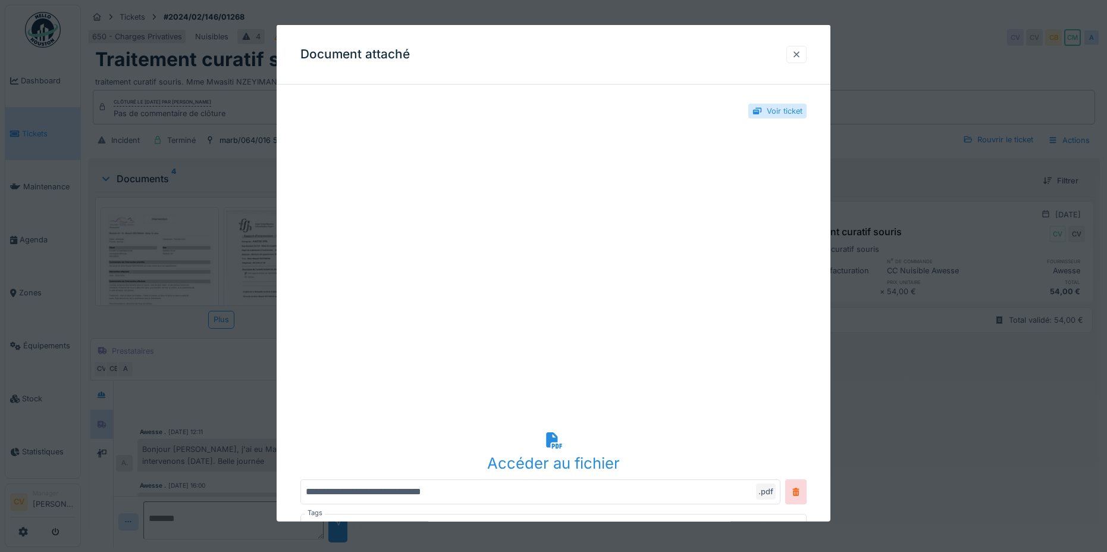
click at [794, 58] on div at bounding box center [797, 54] width 20 height 17
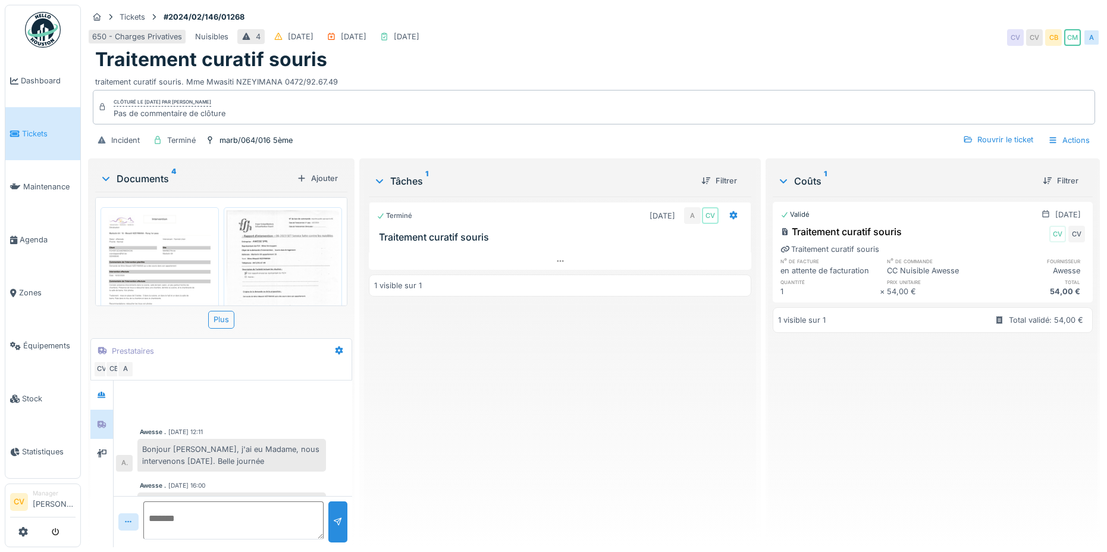
click at [139, 171] on div "Documents 4" at bounding box center [196, 178] width 192 height 14
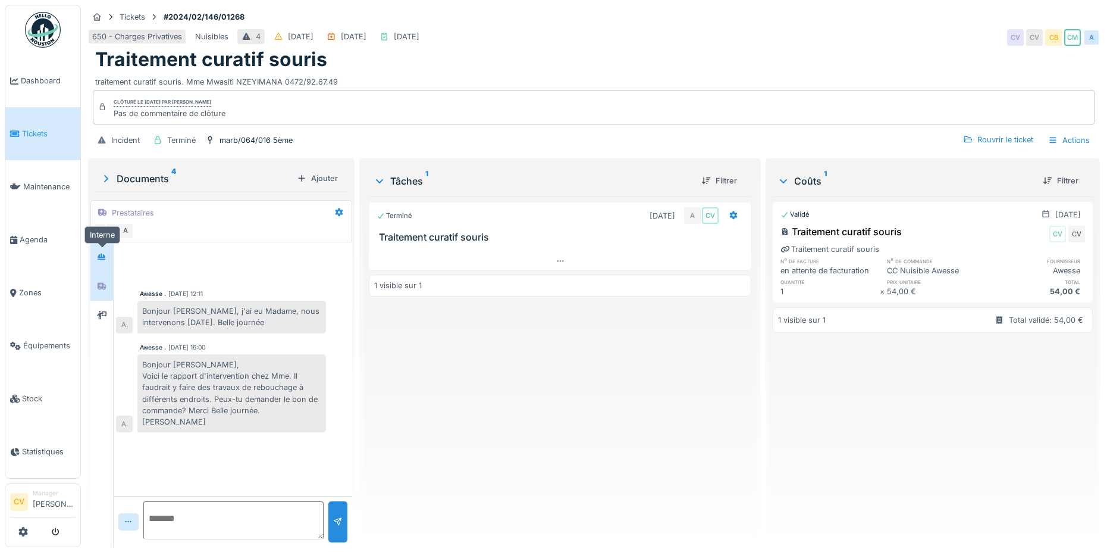
click at [109, 259] on div at bounding box center [102, 256] width 18 height 15
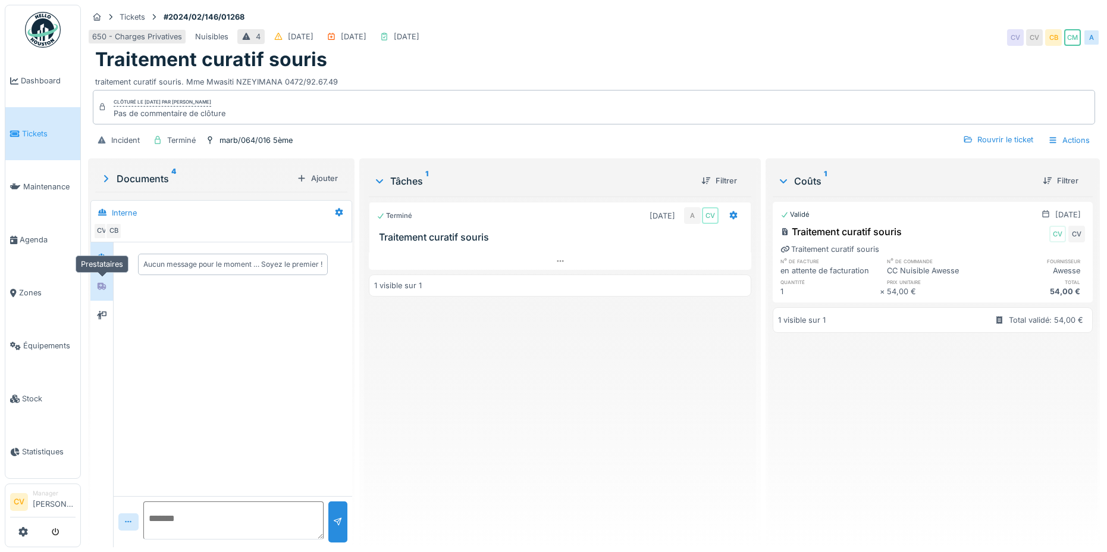
click at [98, 282] on icon at bounding box center [102, 286] width 10 height 8
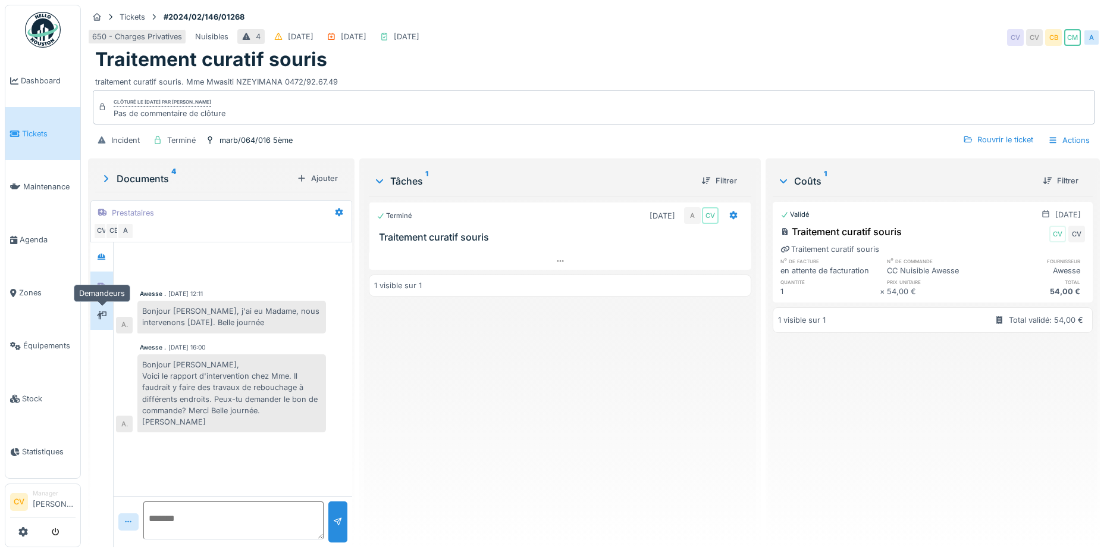
click at [105, 312] on icon at bounding box center [102, 315] width 10 height 8
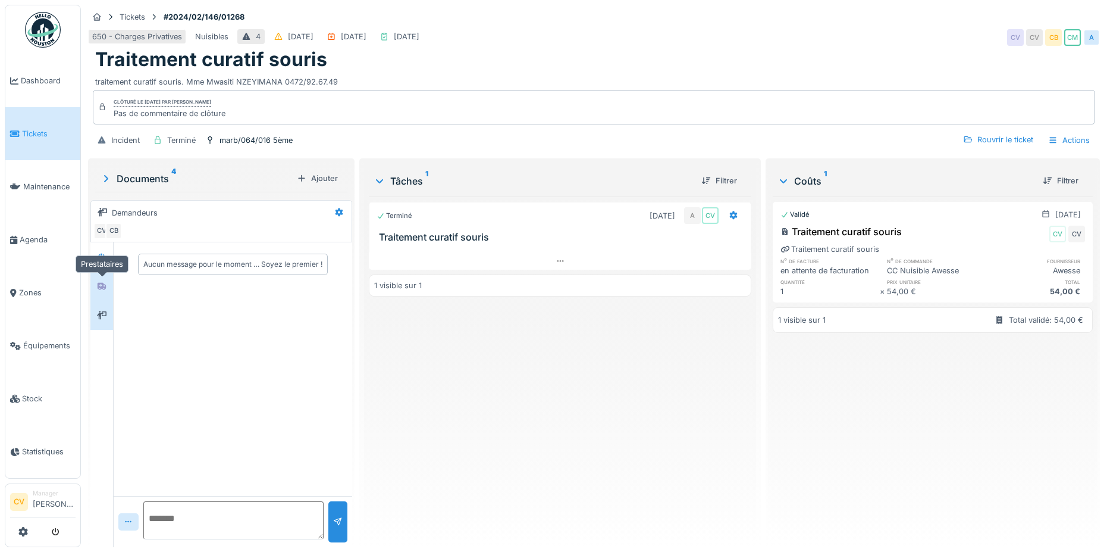
click at [106, 289] on icon at bounding box center [102, 286] width 10 height 8
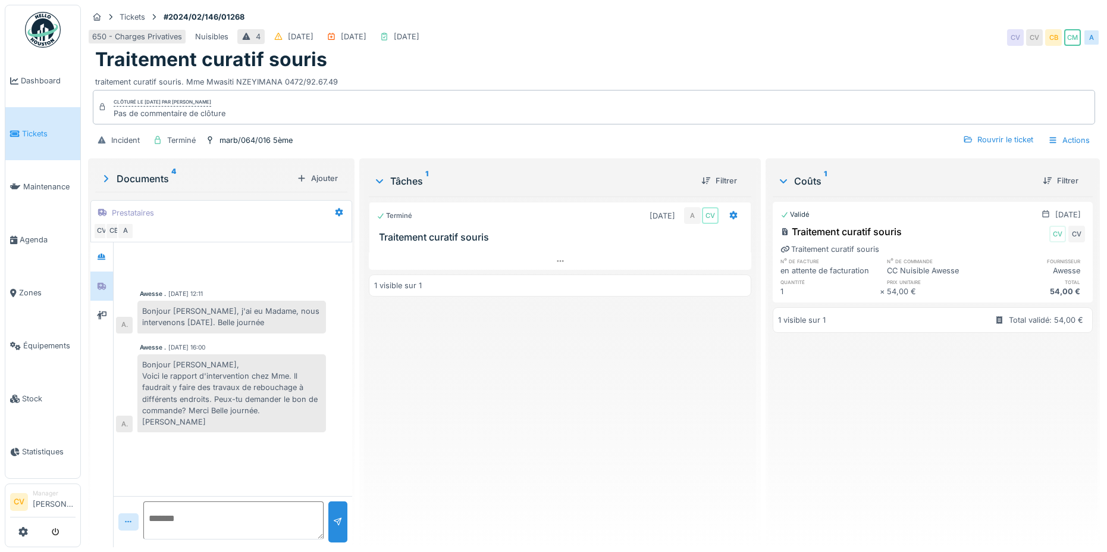
click at [471, 142] on div "Incident Terminé marb/064/016 5ème Rouvrir le ticket Actions" at bounding box center [594, 140] width 1012 height 27
click at [148, 184] on div "Documents 4" at bounding box center [196, 178] width 192 height 14
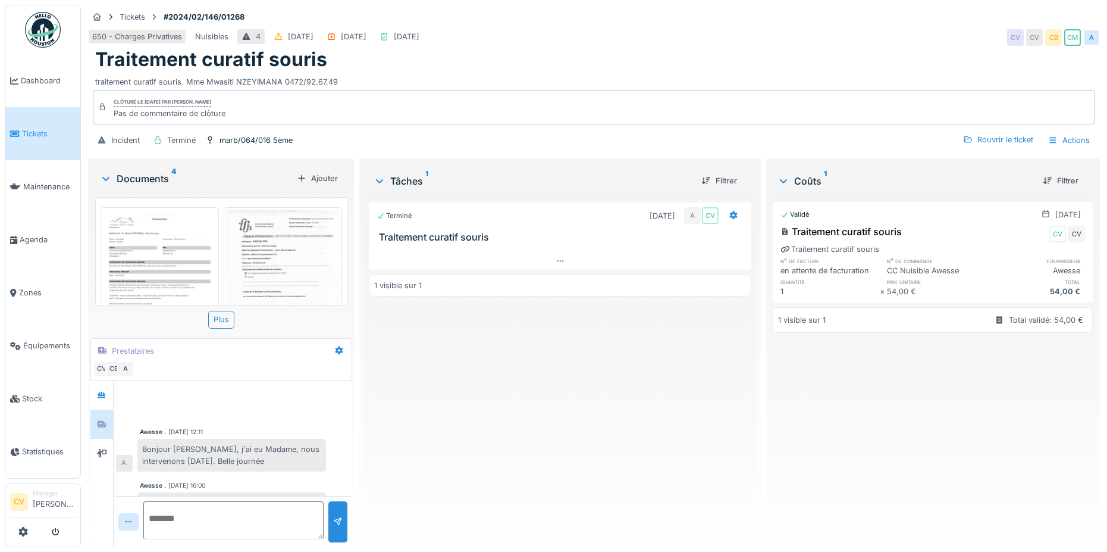
click at [167, 243] on img at bounding box center [160, 289] width 112 height 159
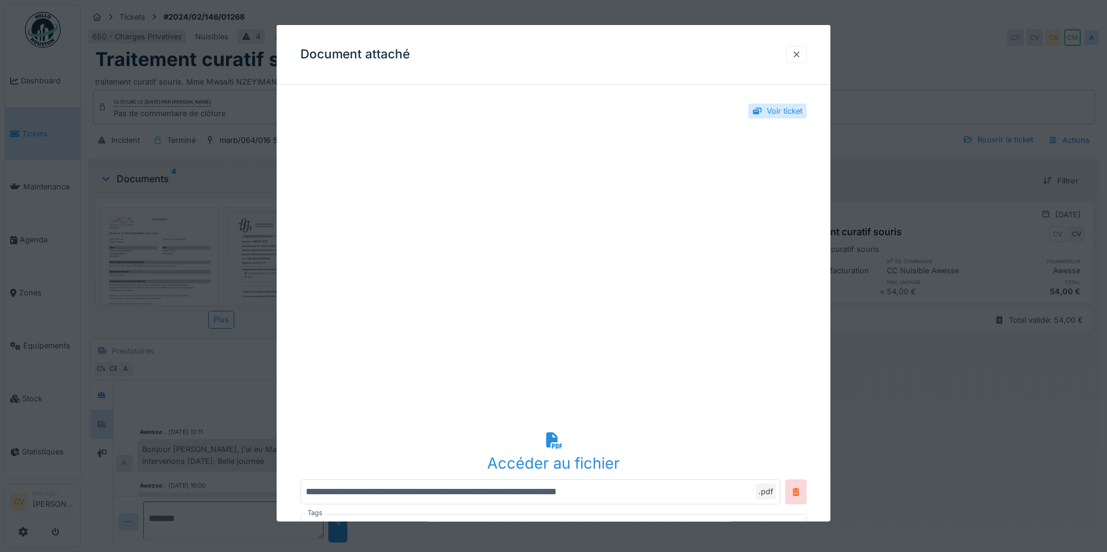
click at [801, 57] on div at bounding box center [797, 54] width 10 height 11
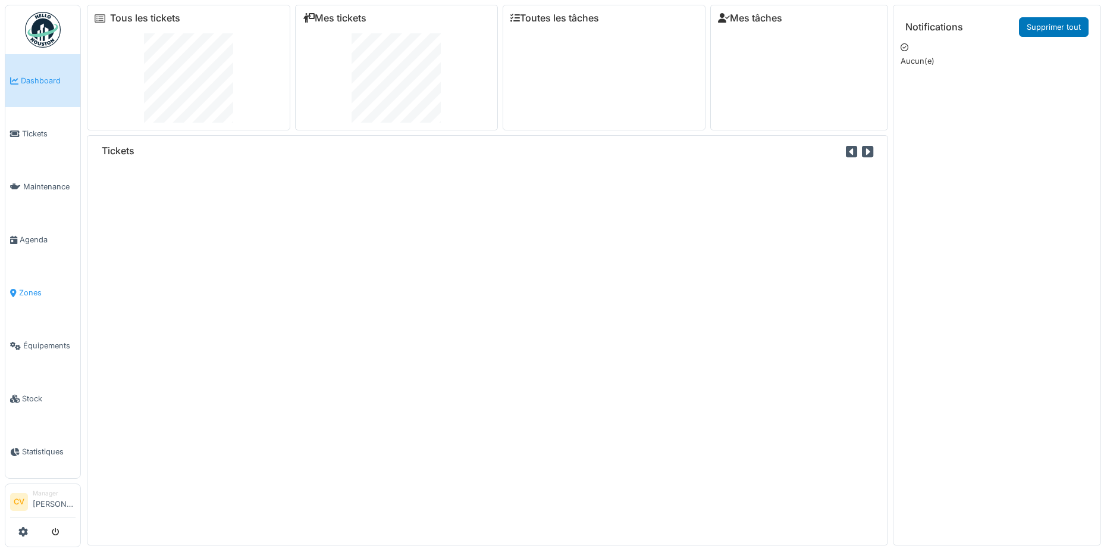
click at [29, 280] on link "Zones" at bounding box center [42, 292] width 75 height 53
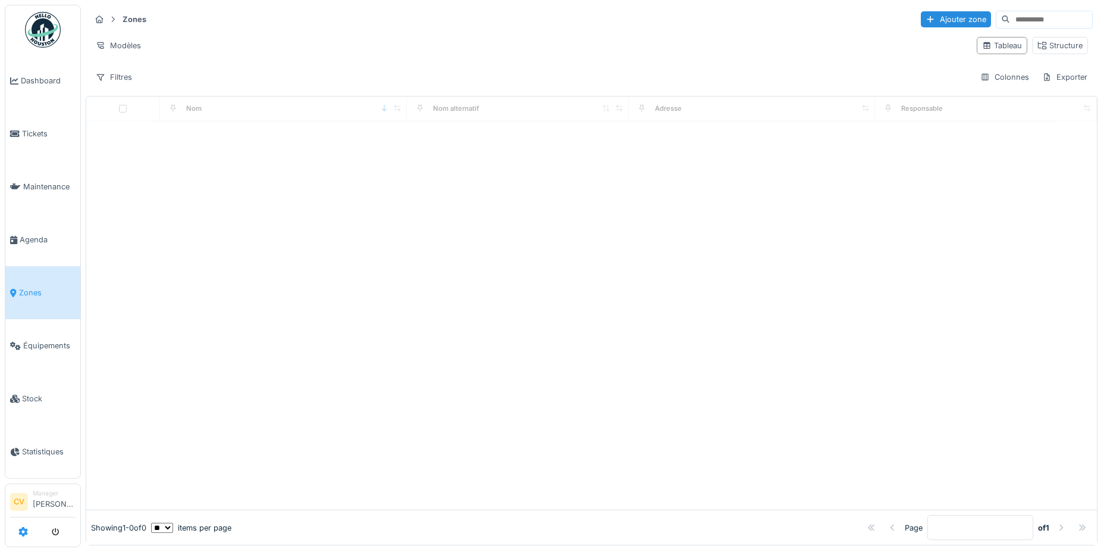
click at [22, 530] on icon at bounding box center [23, 532] width 10 height 10
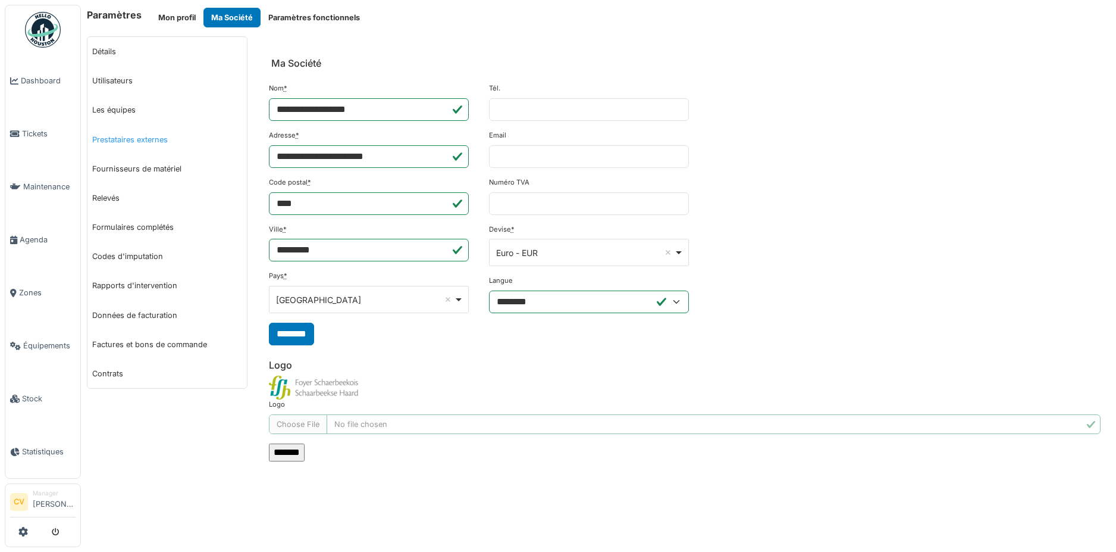
click at [167, 142] on link "Prestataires externes" at bounding box center [166, 139] width 159 height 29
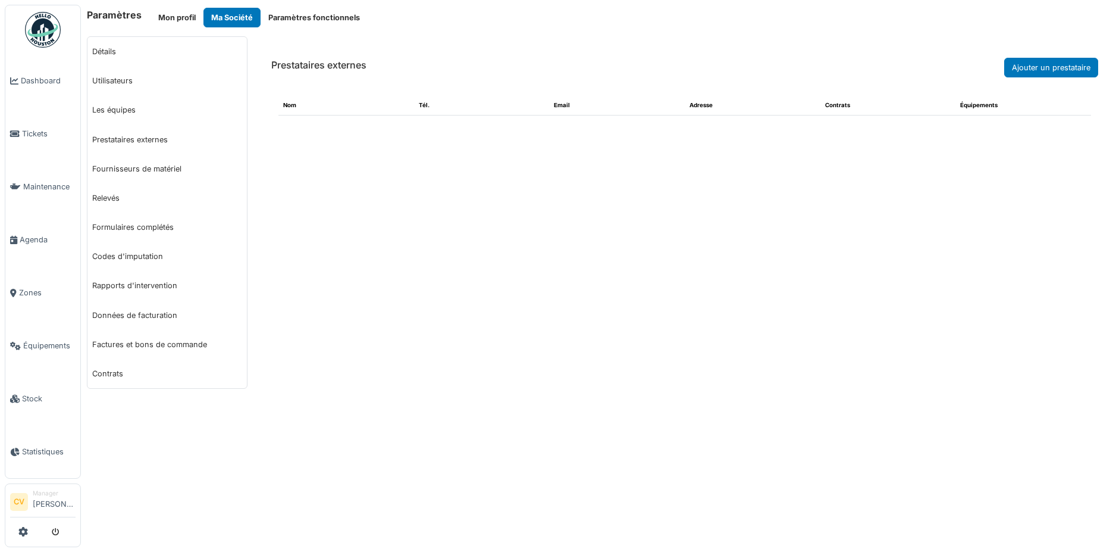
select select "***"
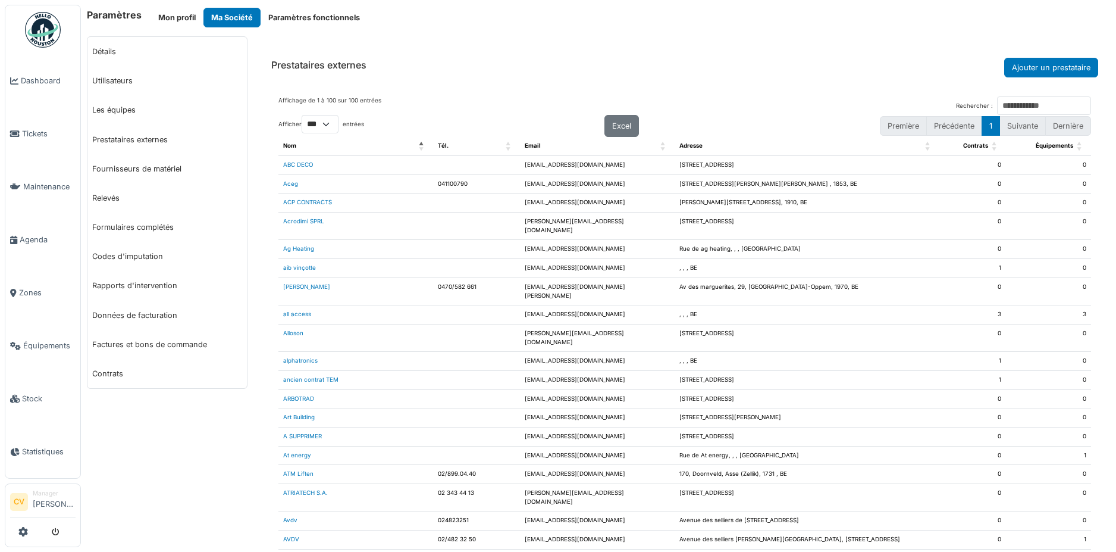
scroll to position [59, 0]
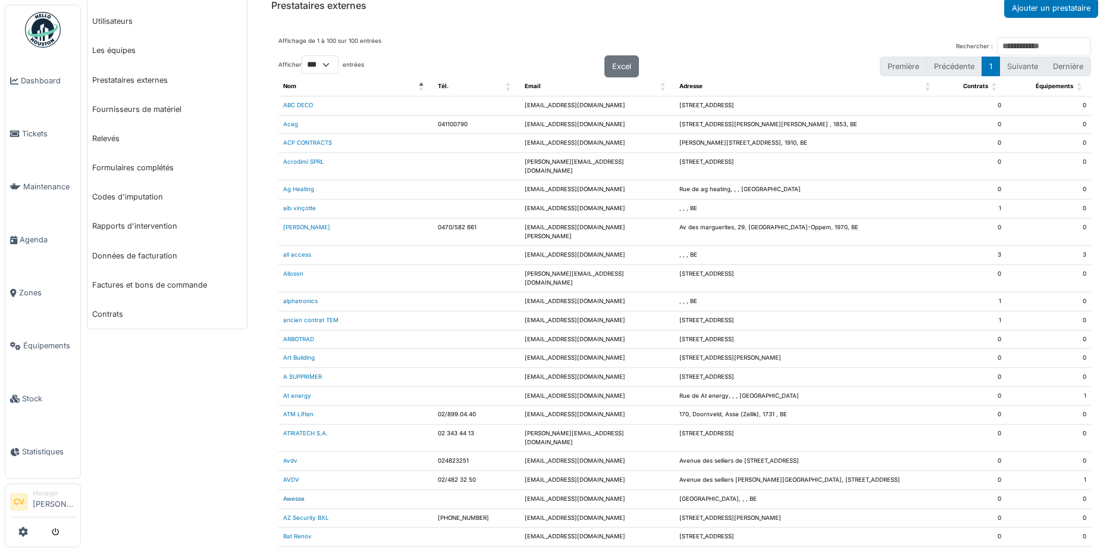
click at [296, 495] on link "Awesse" at bounding box center [293, 498] width 21 height 7
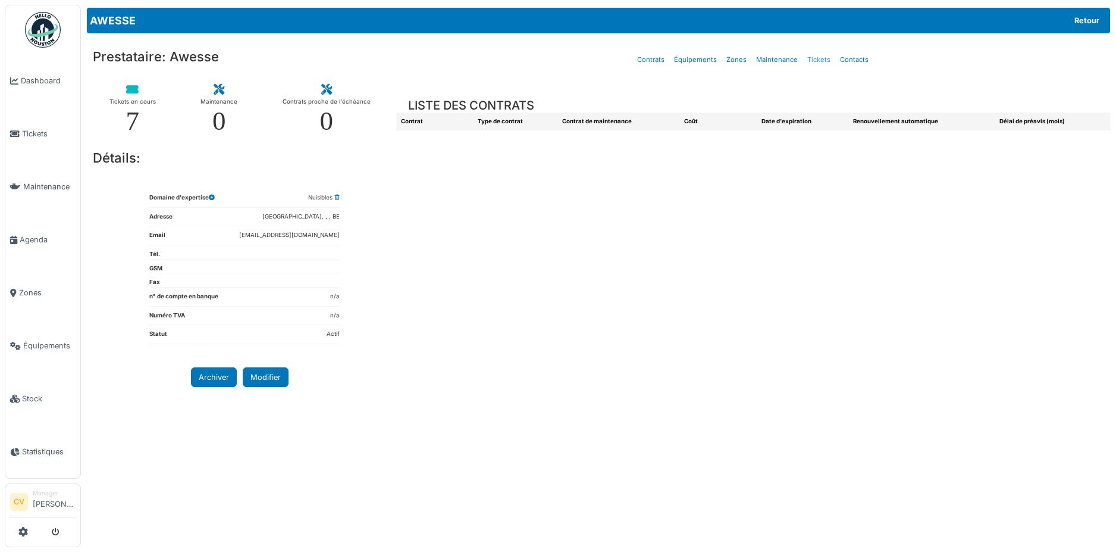
click at [817, 57] on link "Tickets" at bounding box center [819, 60] width 33 height 28
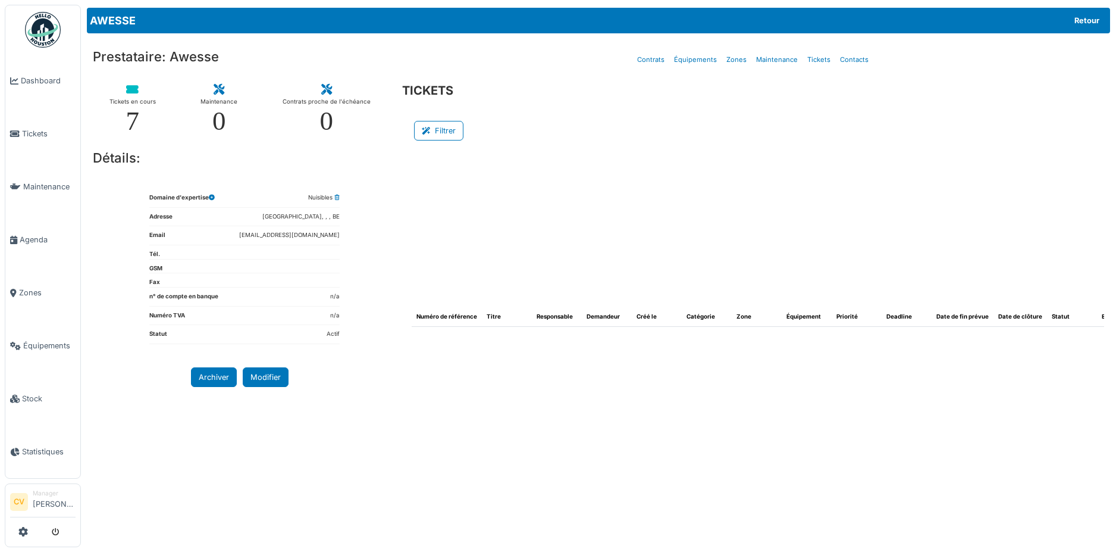
select select "***"
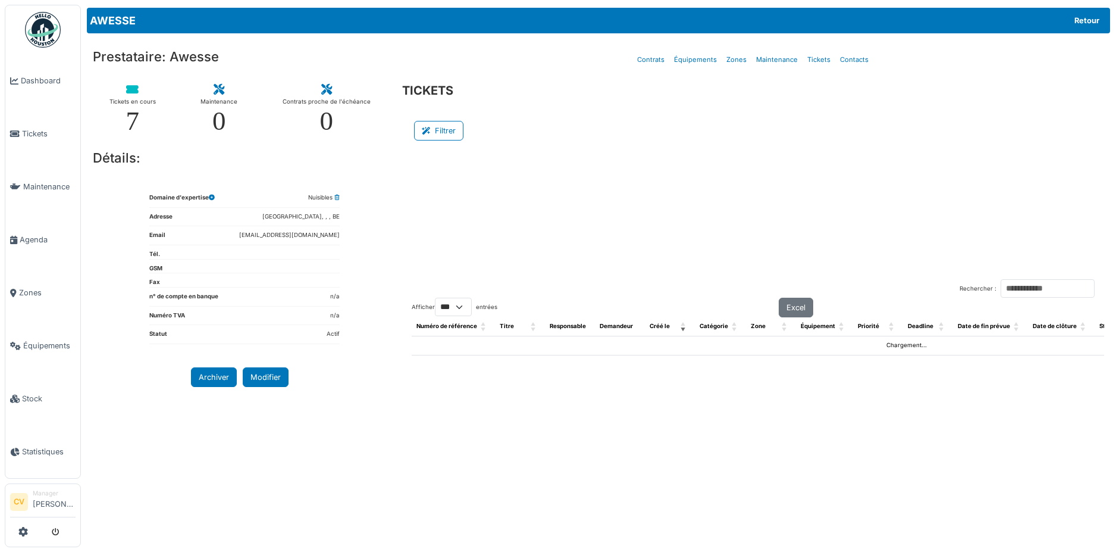
click at [430, 144] on div "Filtrer" at bounding box center [753, 130] width 703 height 39
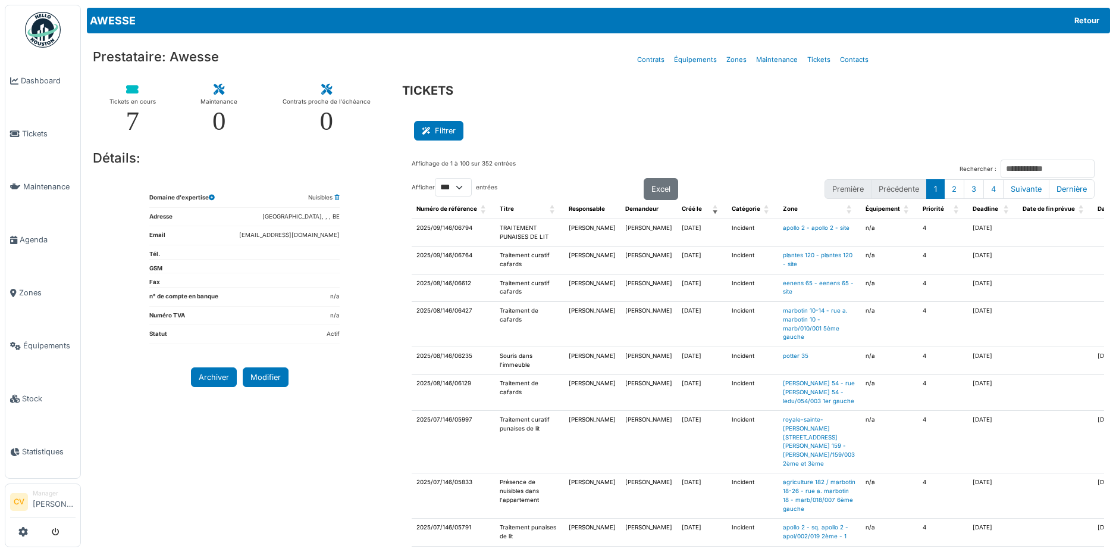
click at [438, 129] on button "Filtrer" at bounding box center [438, 131] width 49 height 20
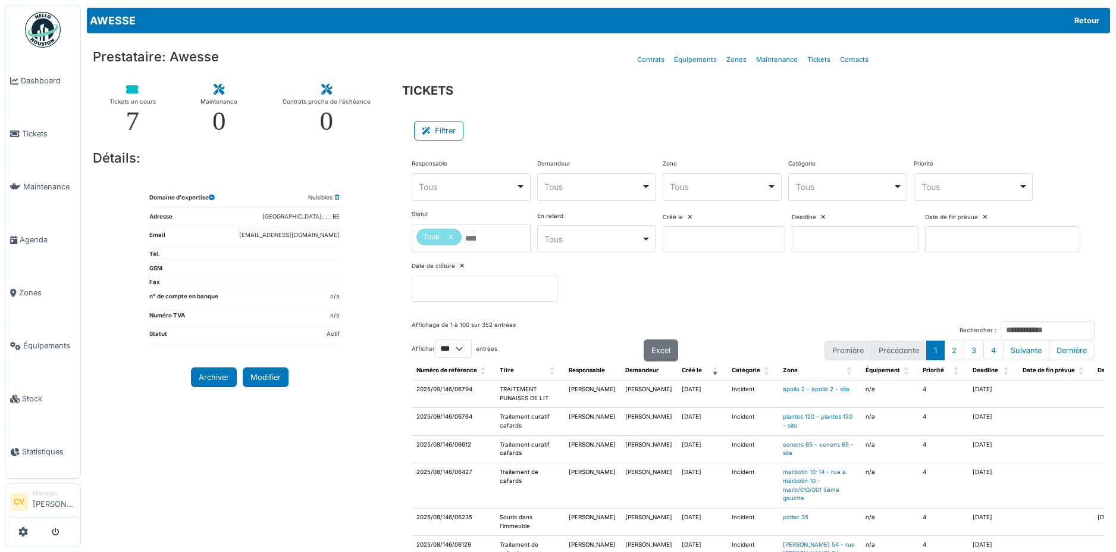
click at [722, 186] on div "Tous Remove item" at bounding box center [718, 186] width 97 height 12
type input "*****"
select select "****"
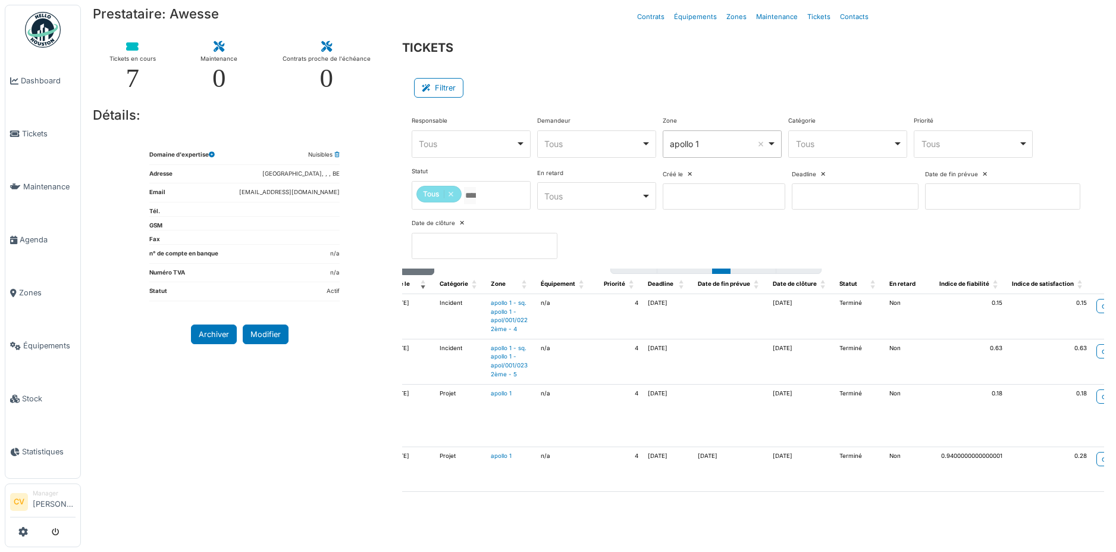
scroll to position [51, 281]
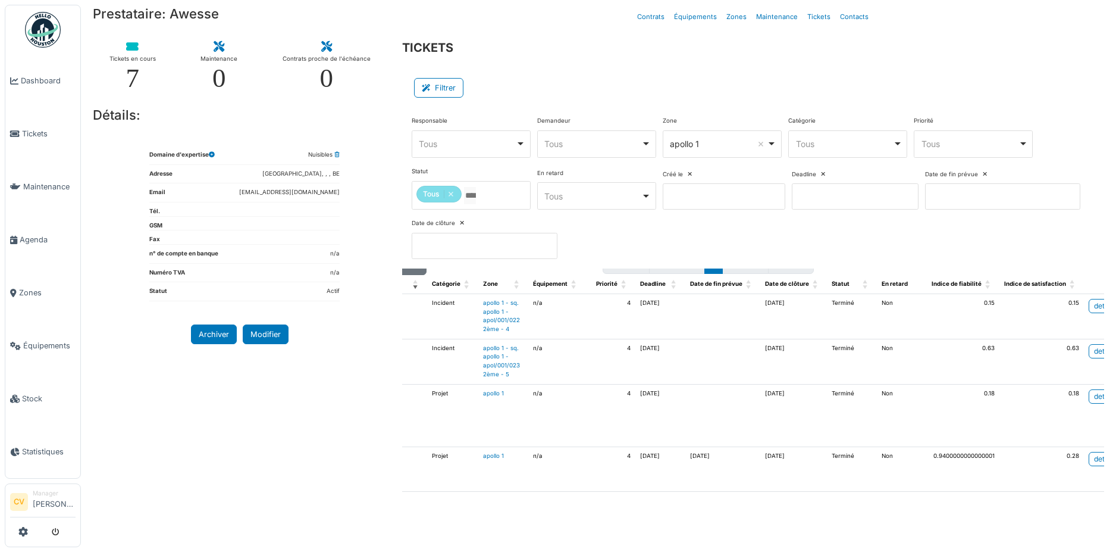
drag, startPoint x: 683, startPoint y: 513, endPoint x: 497, endPoint y: 503, distance: 186.5
click at [497, 503] on div "Affichage de 1 à 4 sur 4 entrées (filtrées depuis un total de 352 entrées) Rech…" at bounding box center [753, 395] width 703 height 255
click at [1094, 391] on div "detail" at bounding box center [1103, 396] width 18 height 11
select select
click at [735, 143] on div "Tous Remove item" at bounding box center [718, 143] width 97 height 12
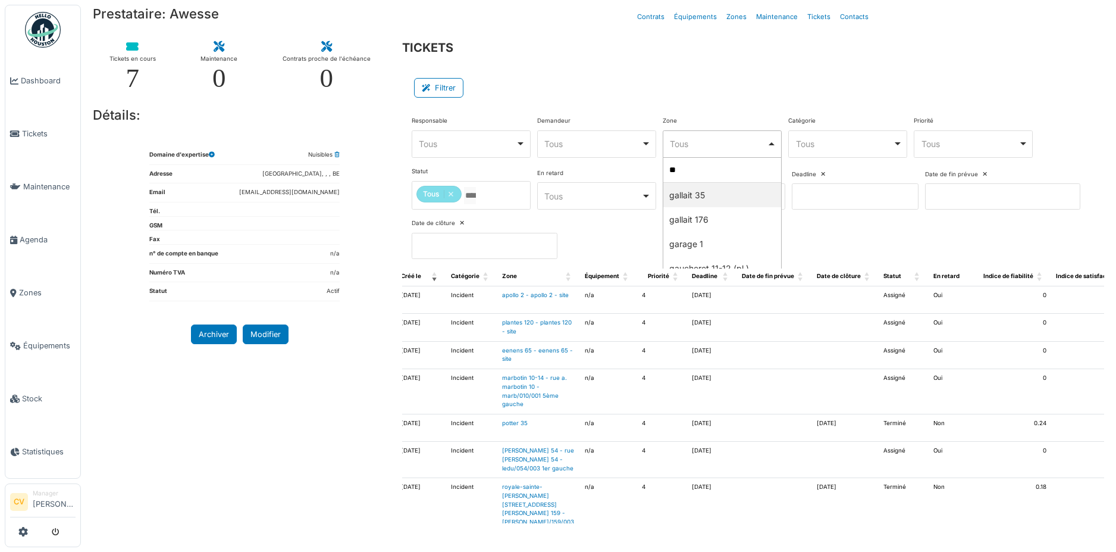
type input "***"
select select "****"
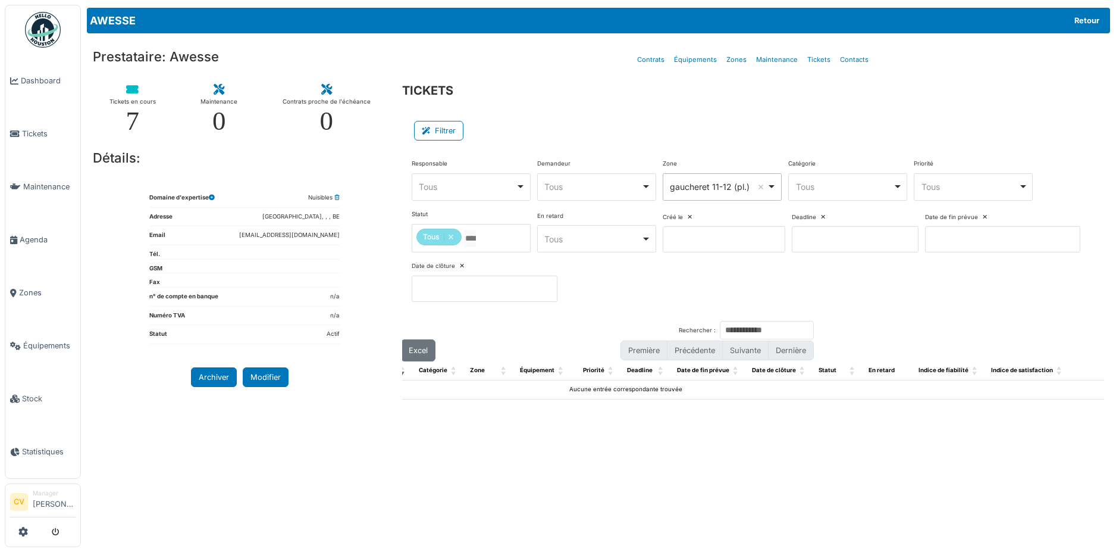
scroll to position [0, 0]
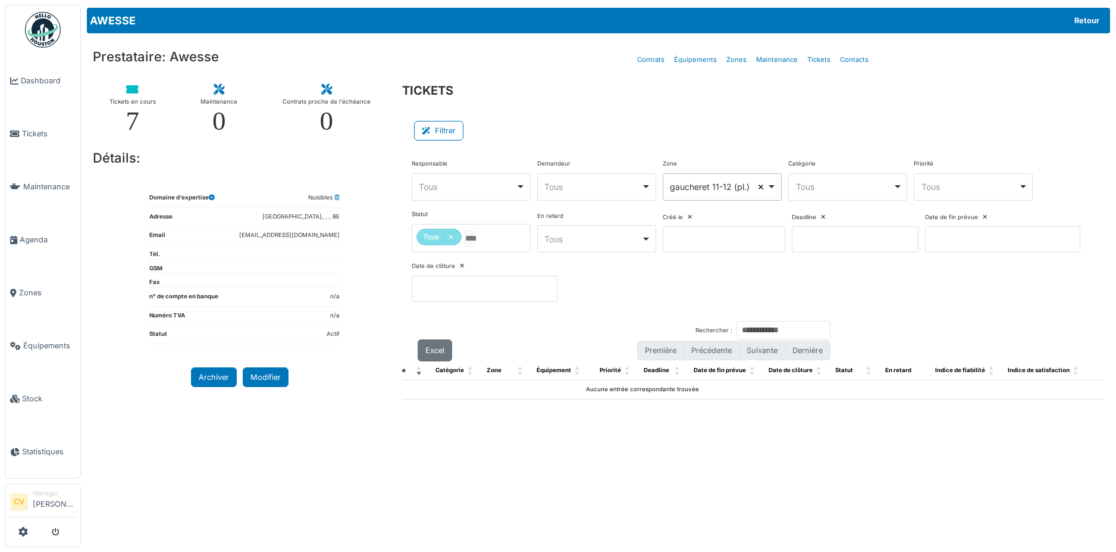
select select
click at [757, 184] on div "Tous Remove item" at bounding box center [718, 186] width 97 height 12
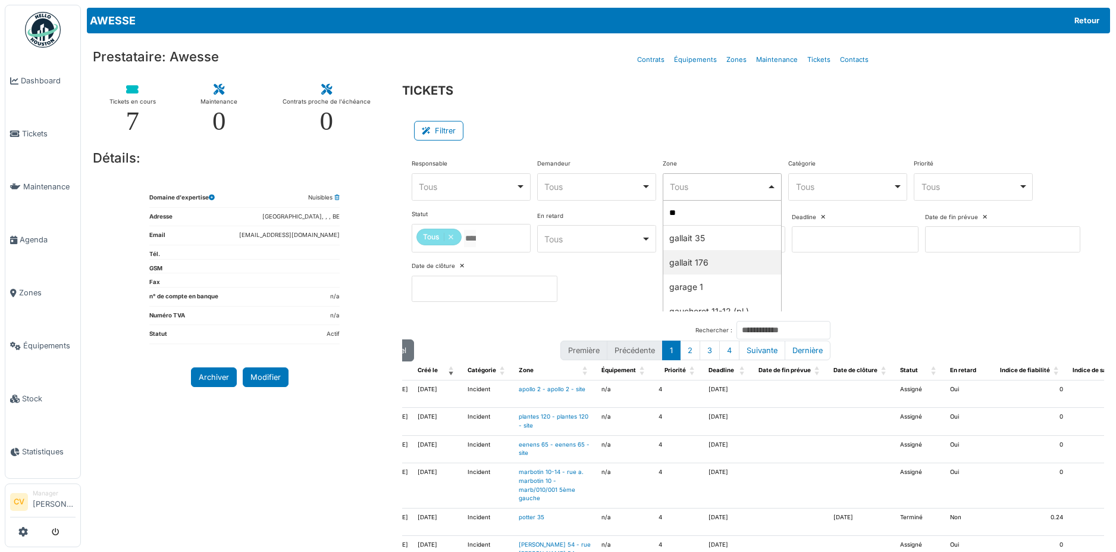
type input "***"
select select "****"
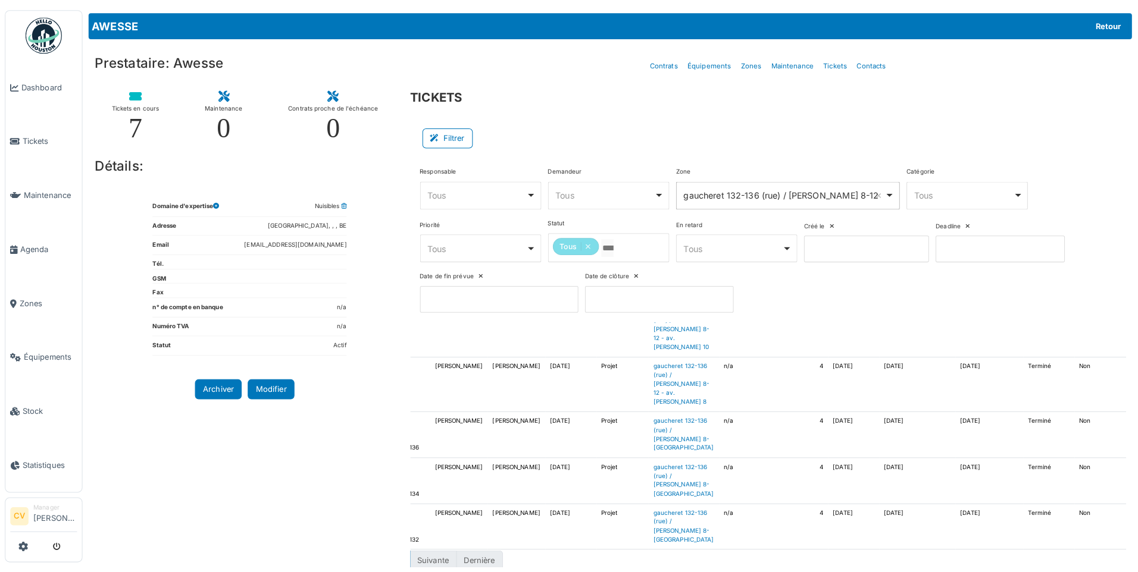
scroll to position [590, 280]
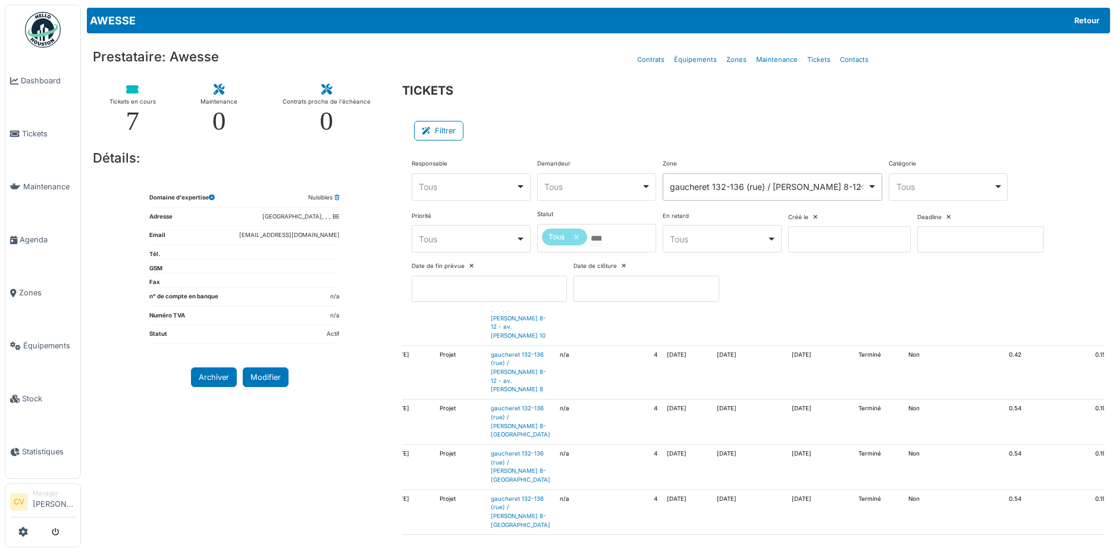
click at [1116, 451] on div "detail" at bounding box center [1130, 456] width 18 height 11
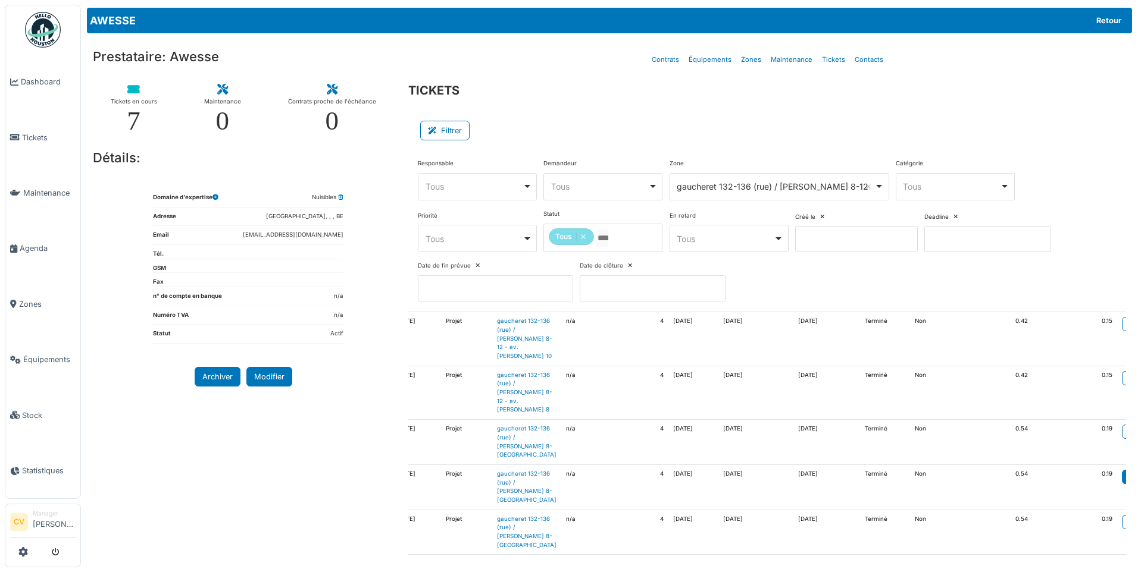
scroll to position [584, 265]
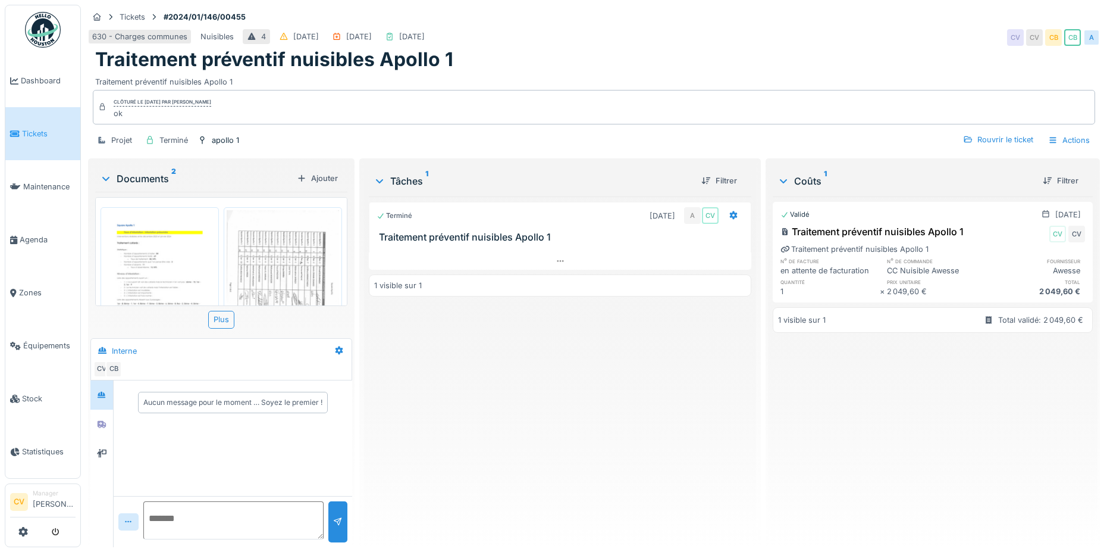
click at [179, 250] on img at bounding box center [160, 289] width 112 height 159
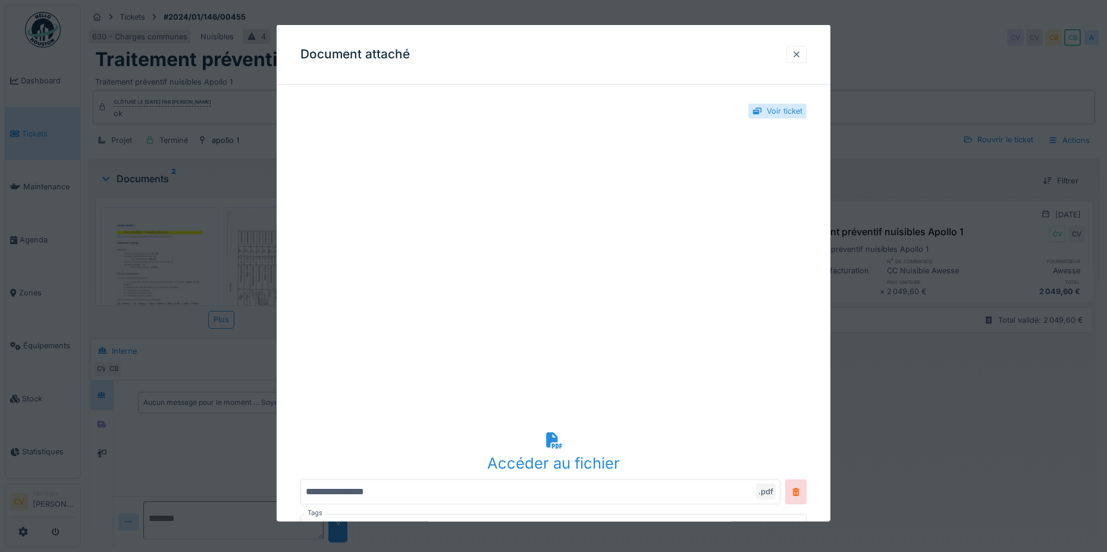
click at [798, 59] on div at bounding box center [797, 54] width 20 height 17
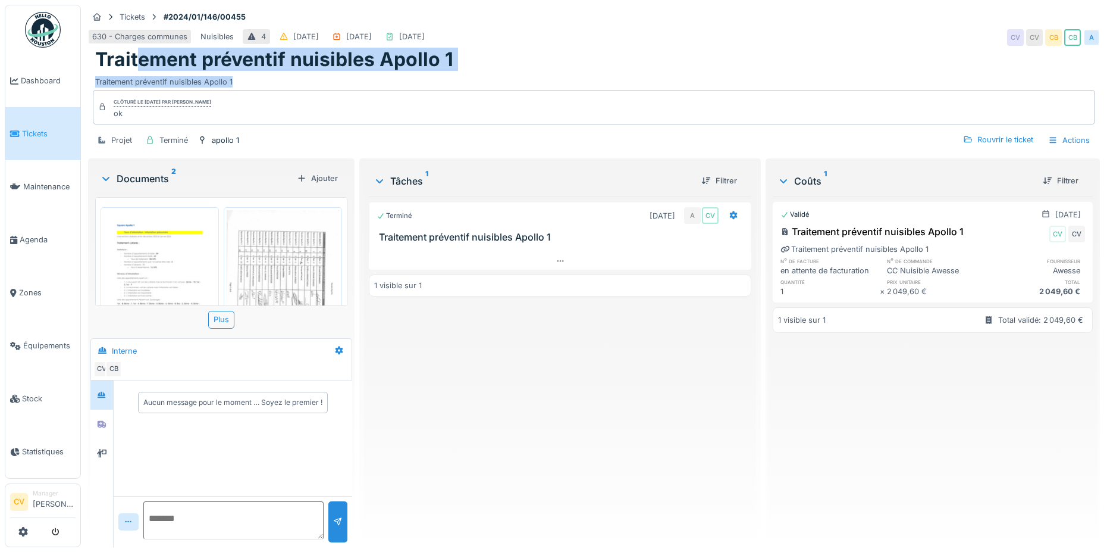
drag, startPoint x: 137, startPoint y: 62, endPoint x: 461, endPoint y: 71, distance: 323.8
click at [461, 71] on div "Traitement préventif nuisibles Apollo 1 Traitement préventif nuisibles Apollo 1" at bounding box center [594, 67] width 1012 height 39
click at [461, 71] on div "Traitement préventif nuisibles Apollo 1" at bounding box center [594, 79] width 998 height 16
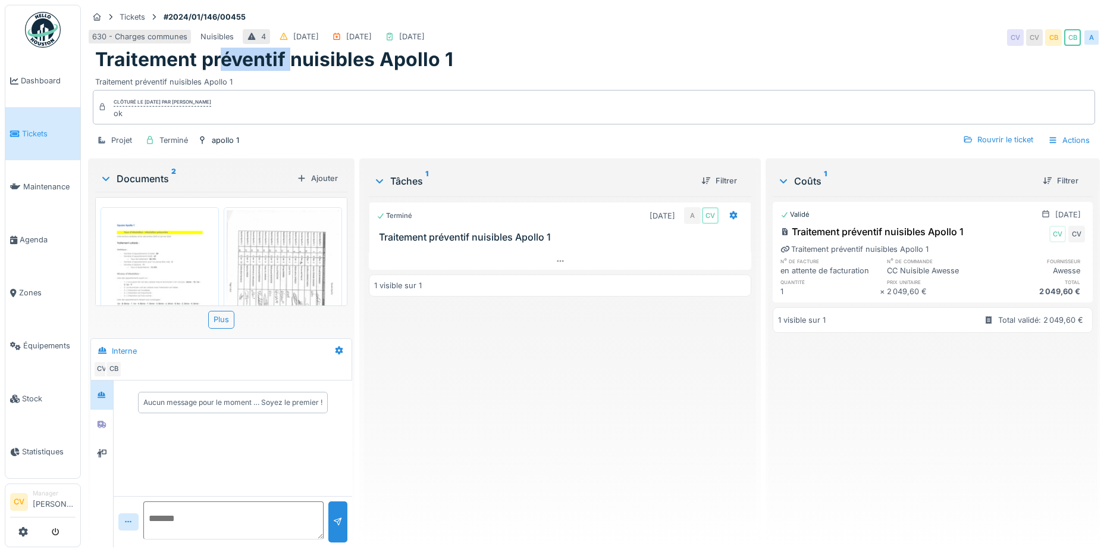
drag, startPoint x: 224, startPoint y: 61, endPoint x: 293, endPoint y: 62, distance: 69.0
click at [293, 62] on h1 "Traitement préventif nuisibles Apollo 1" at bounding box center [274, 59] width 358 height 23
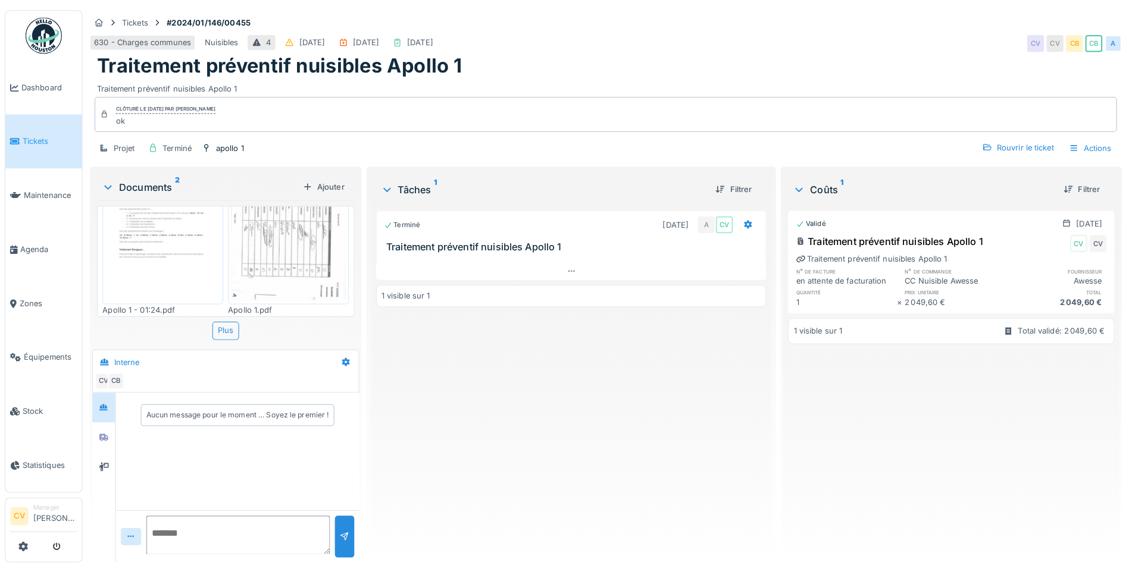
scroll to position [79, 0]
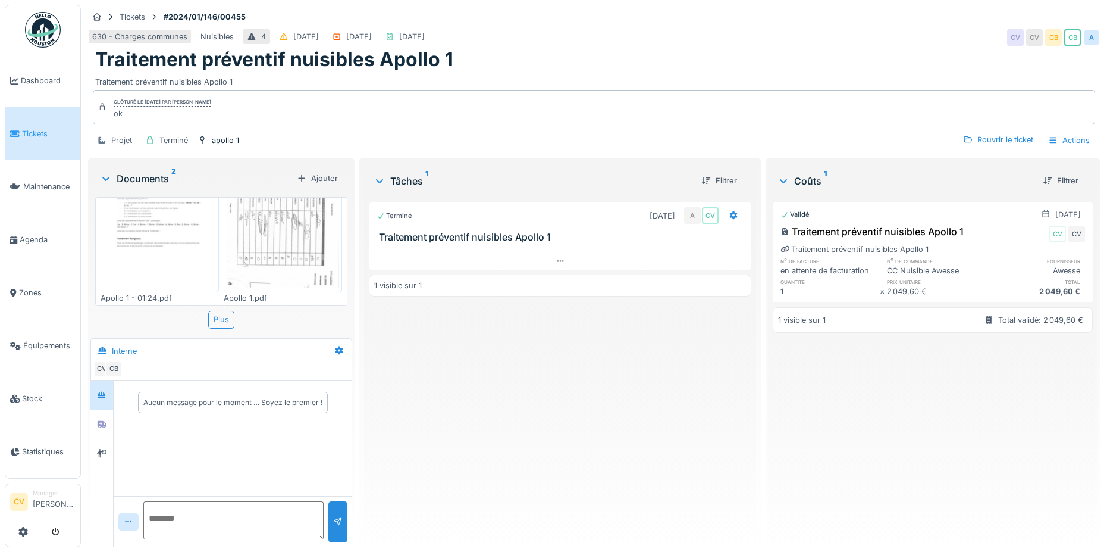
click at [170, 255] on img at bounding box center [160, 210] width 112 height 159
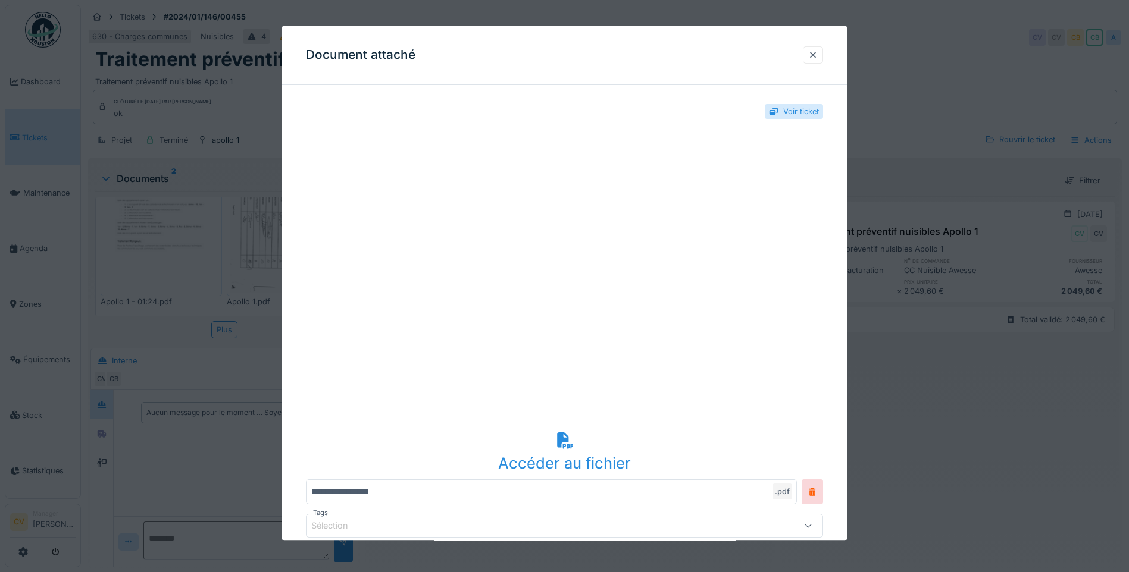
scroll to position [73, 0]
click at [817, 58] on div at bounding box center [813, 54] width 10 height 11
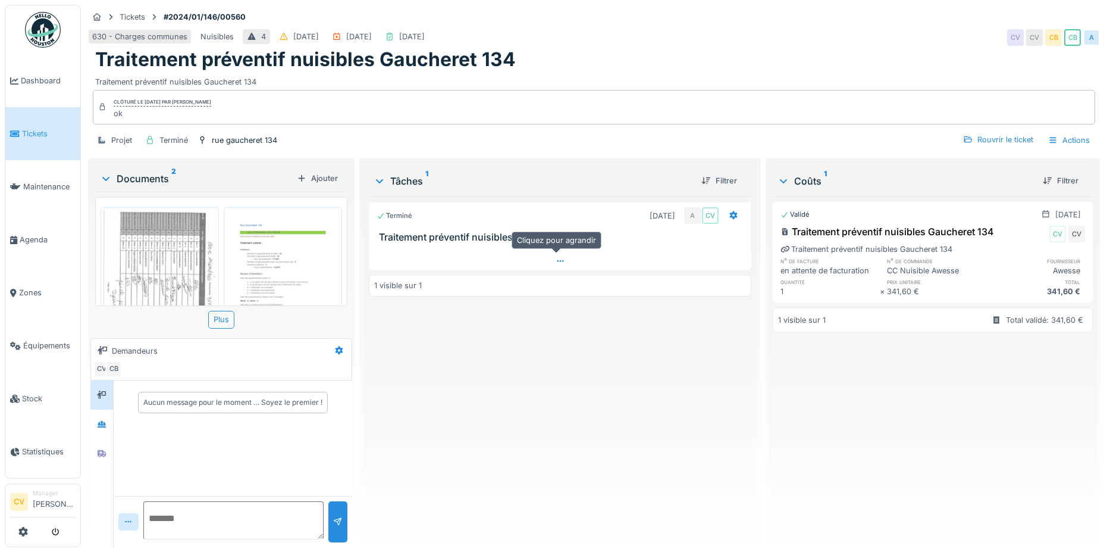
click at [557, 261] on icon at bounding box center [560, 261] width 7 height 2
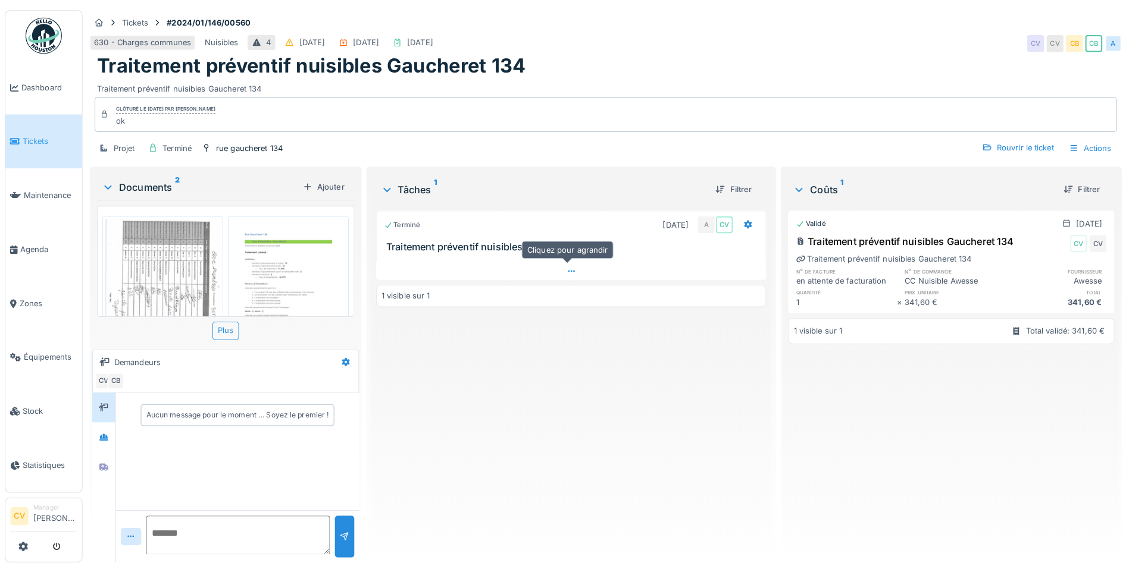
scroll to position [9, 0]
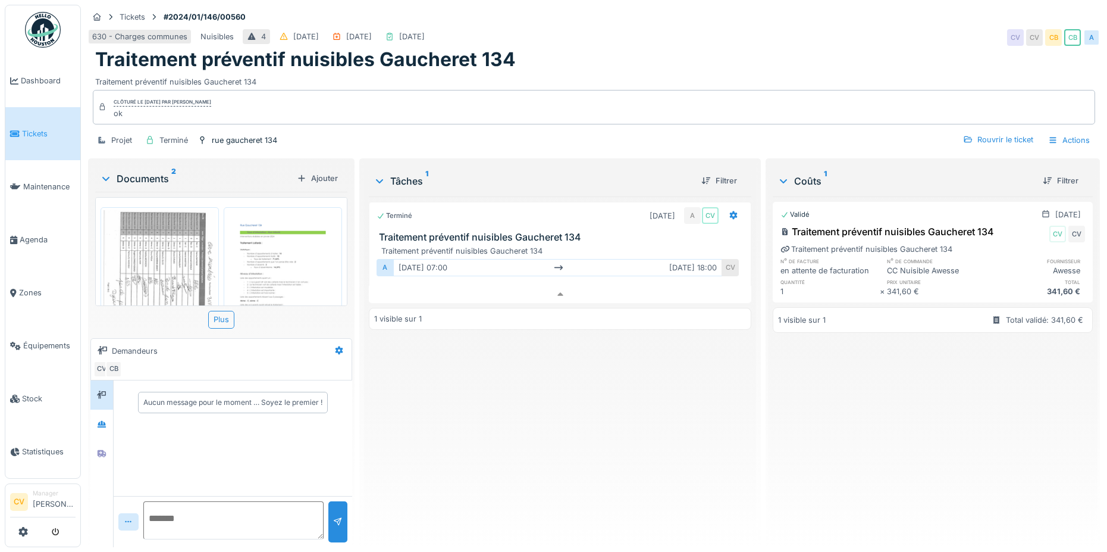
click at [585, 36] on div "630 - Charges communes [GEOGRAPHIC_DATA] 4 [DATE] [DATE] [DATE] CV CV CB CB A" at bounding box center [594, 37] width 1012 height 21
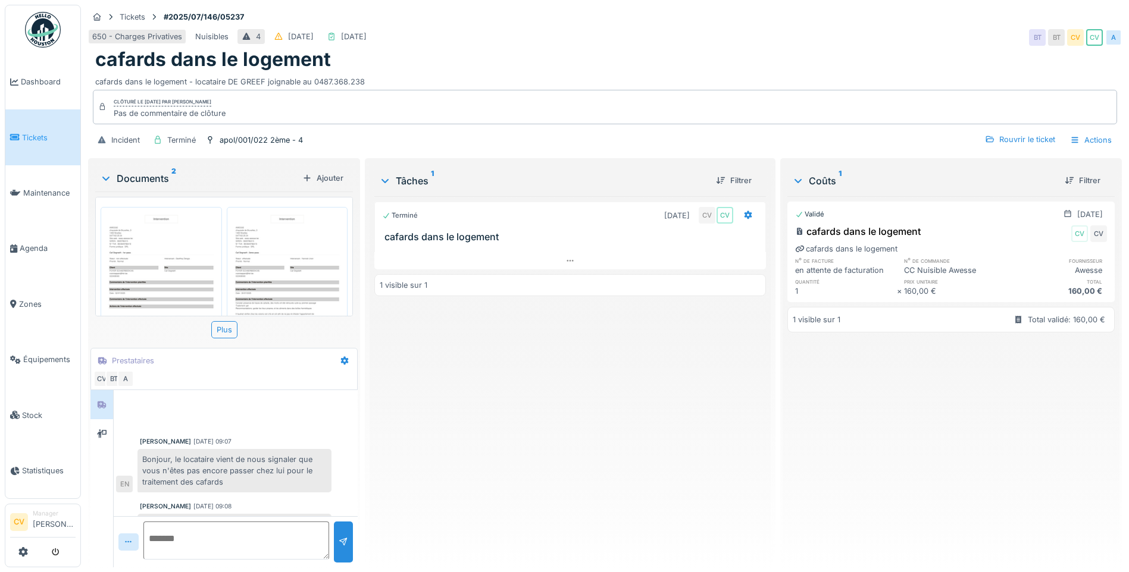
scroll to position [386, 0]
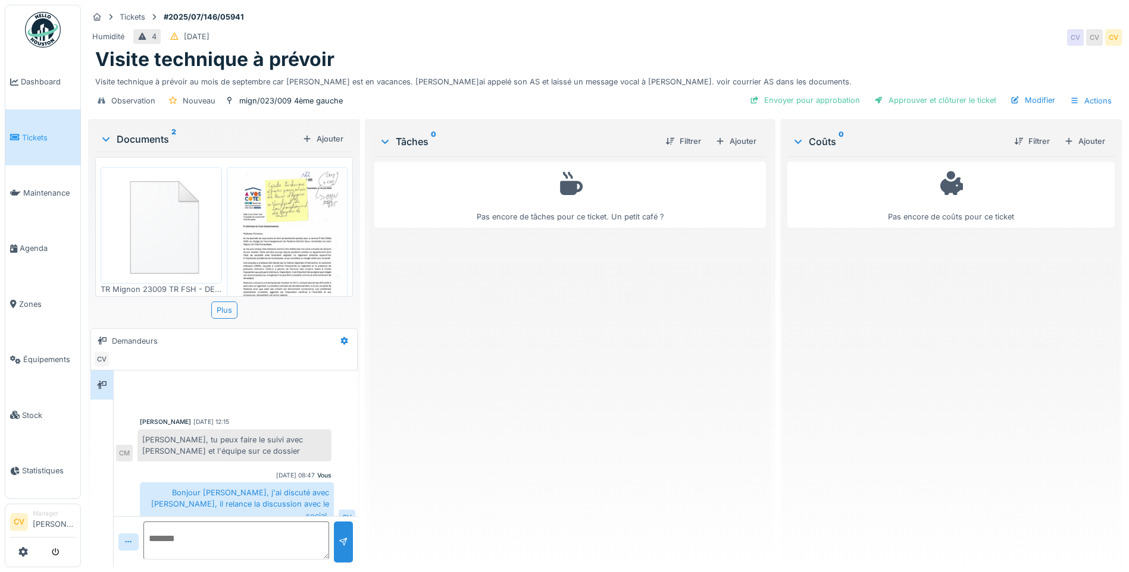
scroll to position [4, 0]
